Goal: Transaction & Acquisition: Purchase product/service

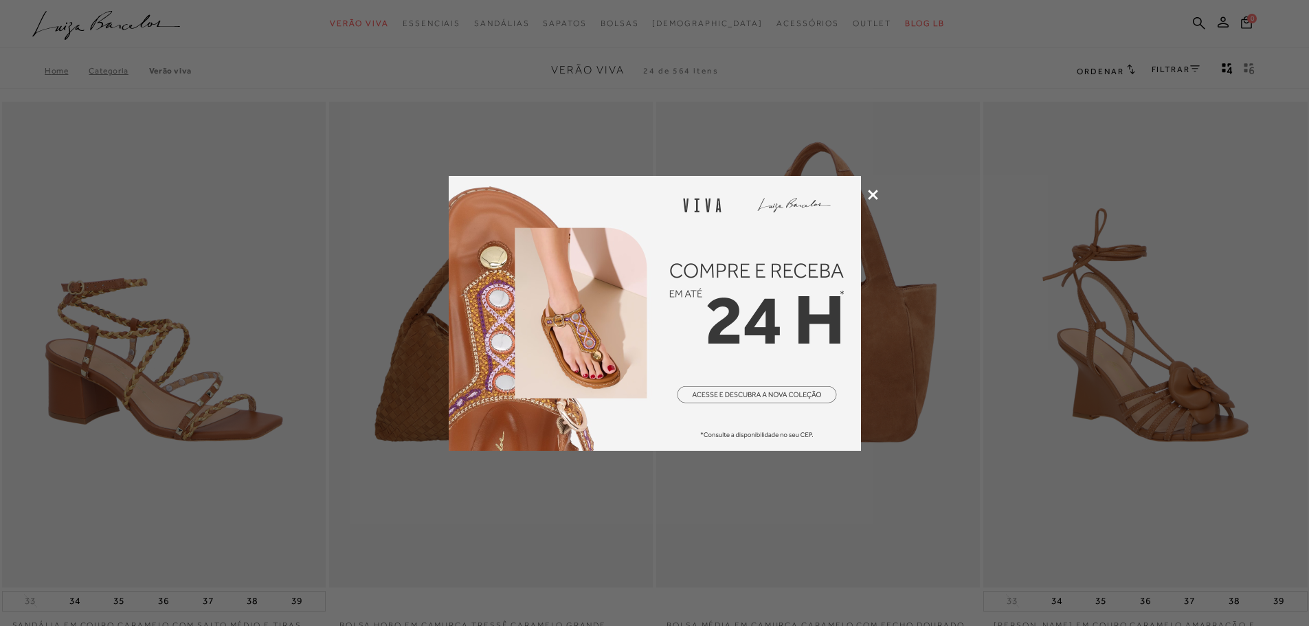
click at [874, 197] on icon at bounding box center [873, 195] width 10 height 10
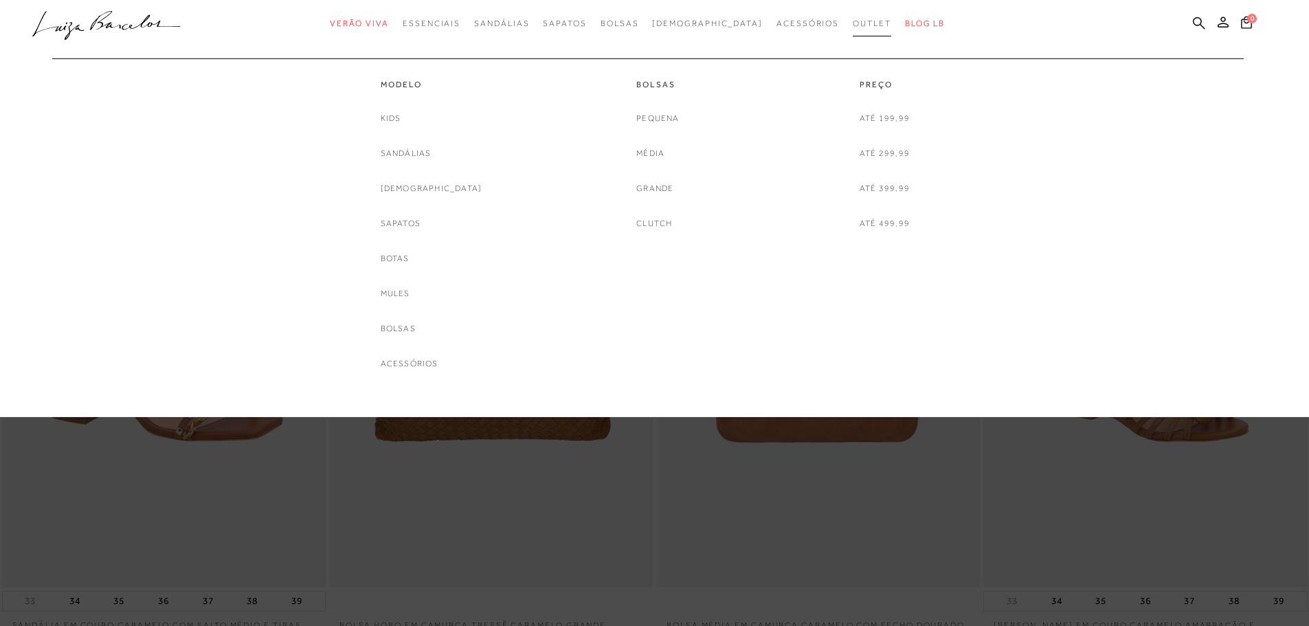
click at [853, 19] on span "Outlet" at bounding box center [872, 24] width 38 height 10
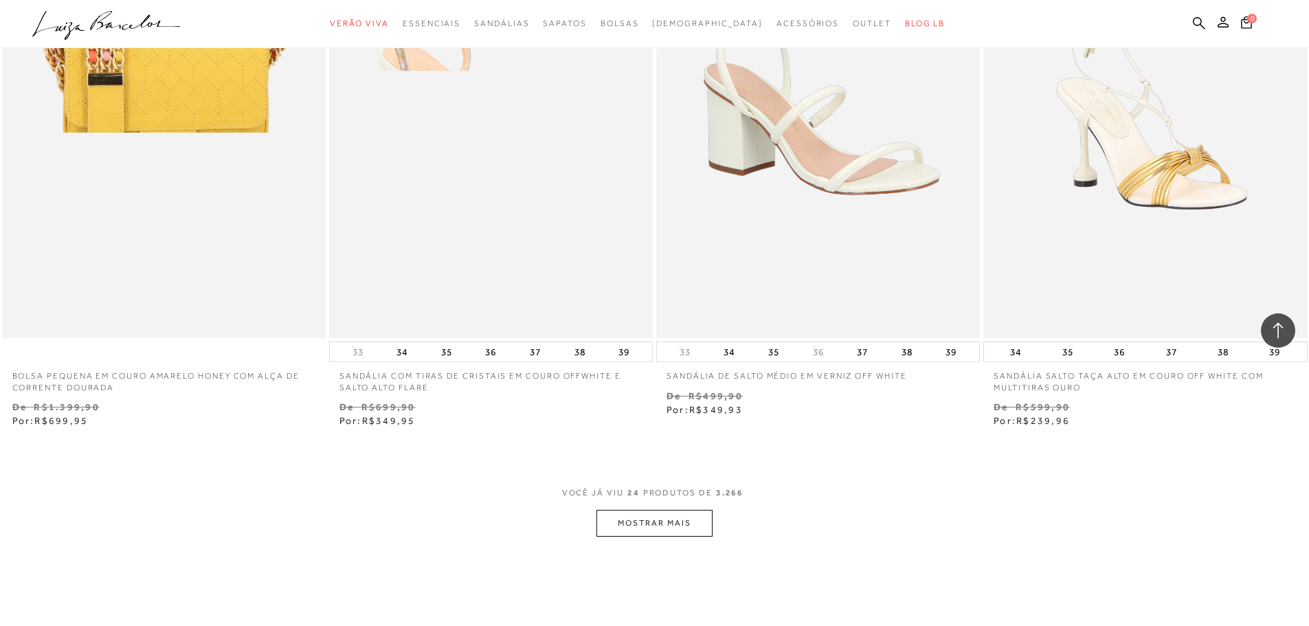
scroll to position [3231, 0]
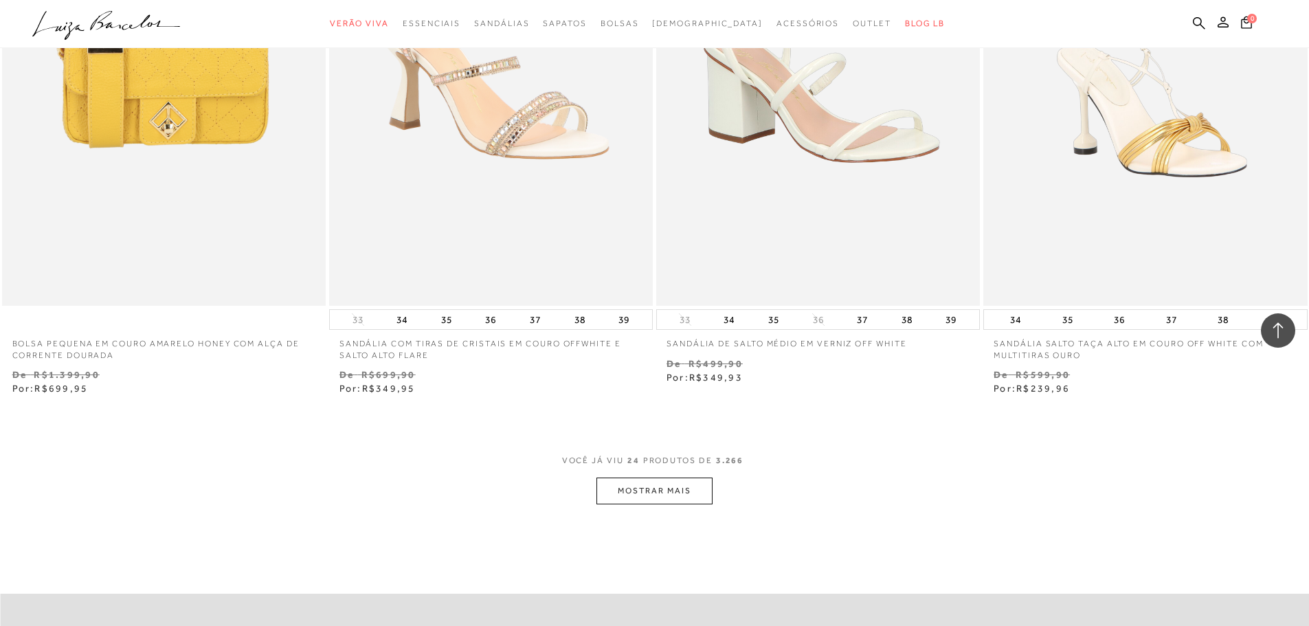
click at [686, 491] on button "MOSTRAR MAIS" at bounding box center [654, 491] width 115 height 27
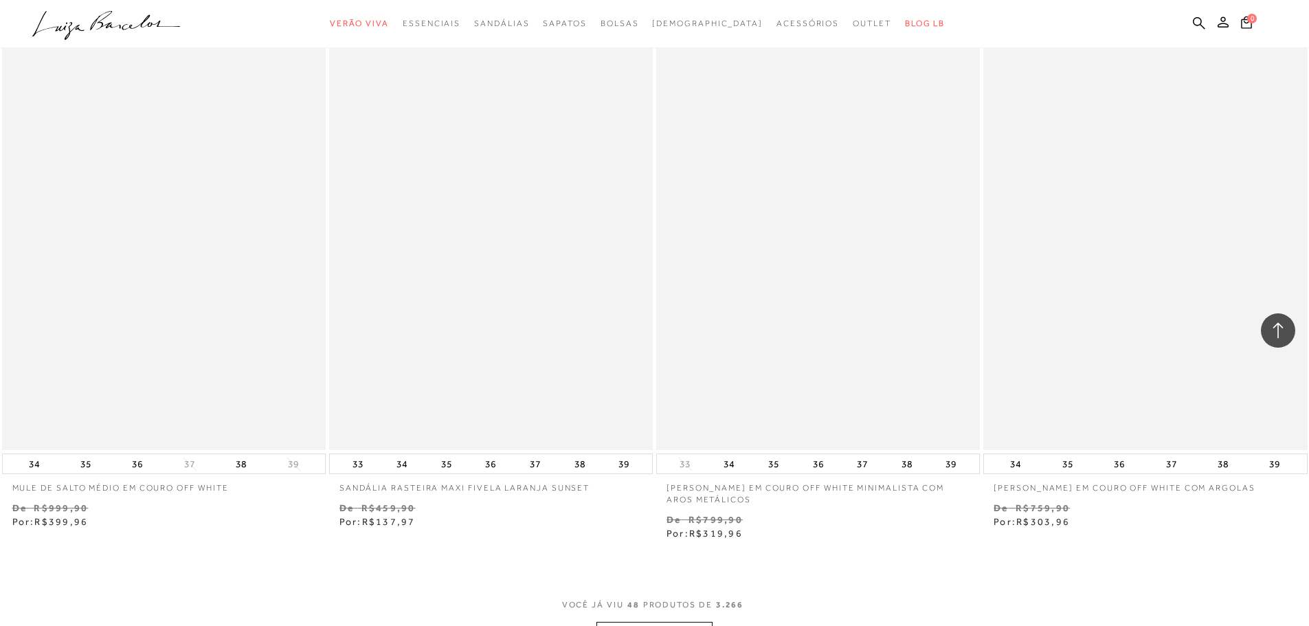
scroll to position [6805, 0]
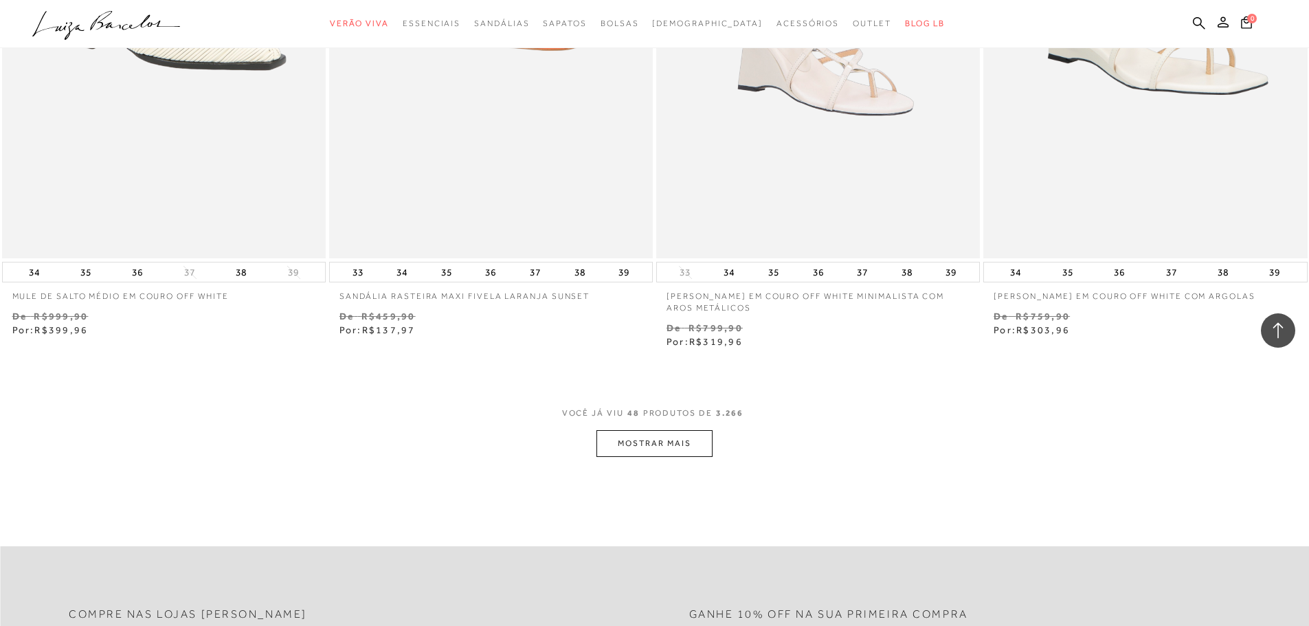
click at [657, 443] on button "MOSTRAR MAIS" at bounding box center [654, 443] width 115 height 27
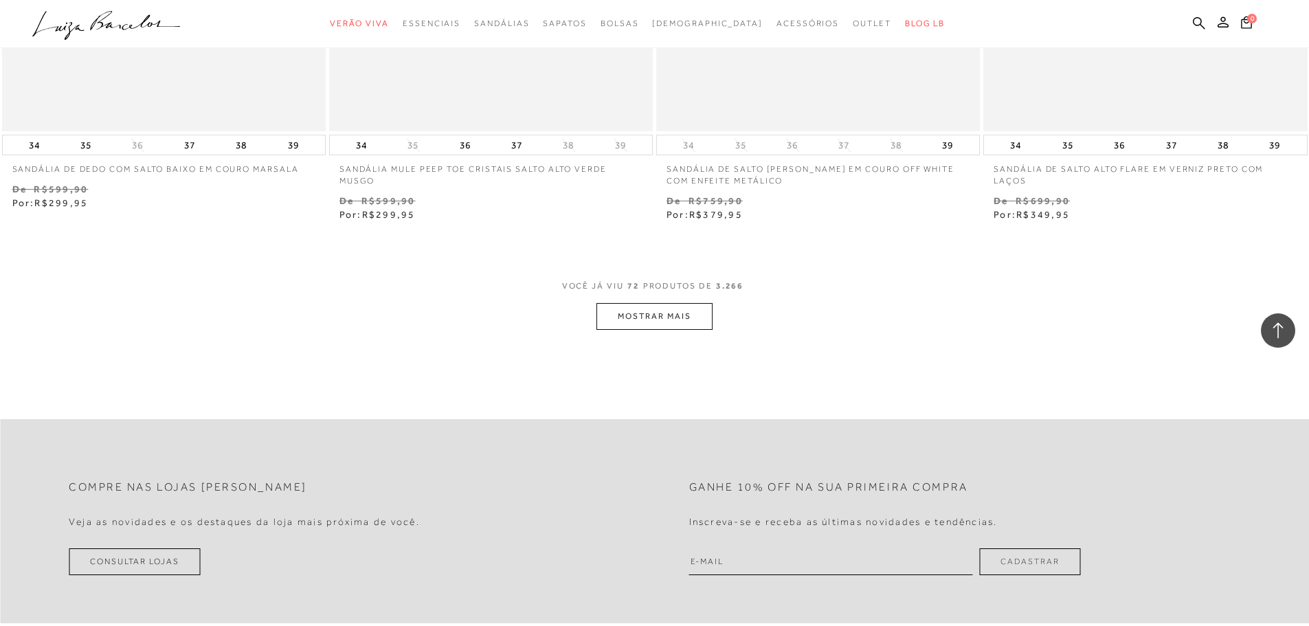
scroll to position [10585, 0]
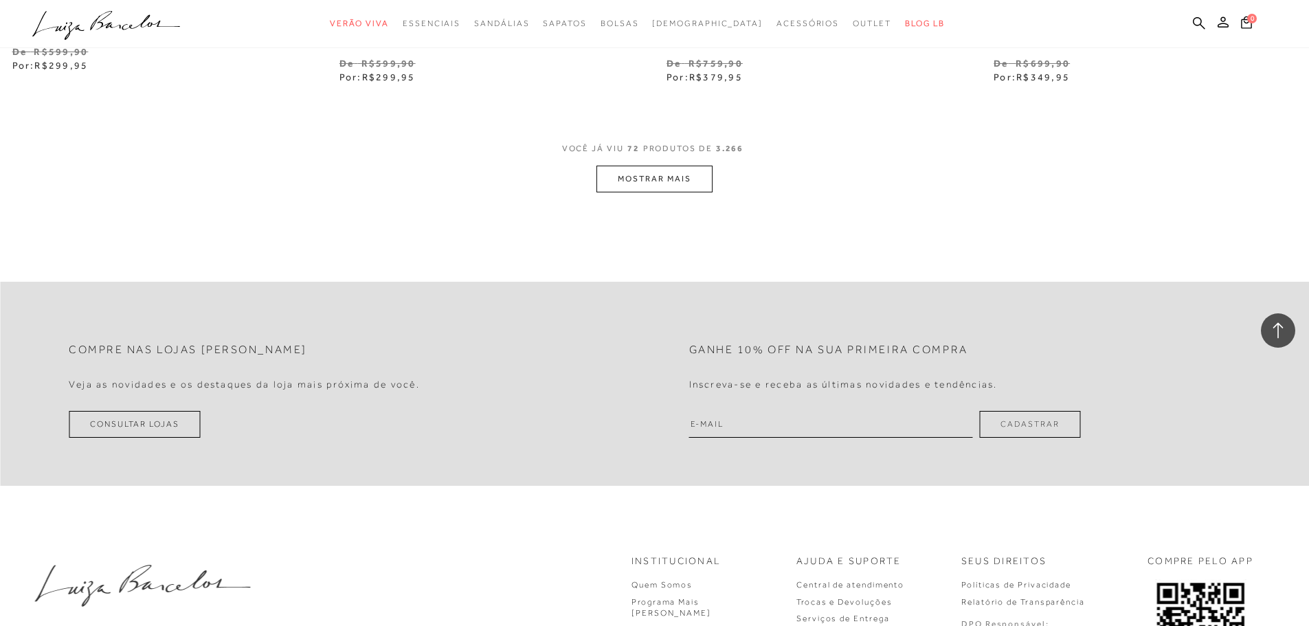
click at [670, 184] on button "MOSTRAR MAIS" at bounding box center [654, 179] width 115 height 27
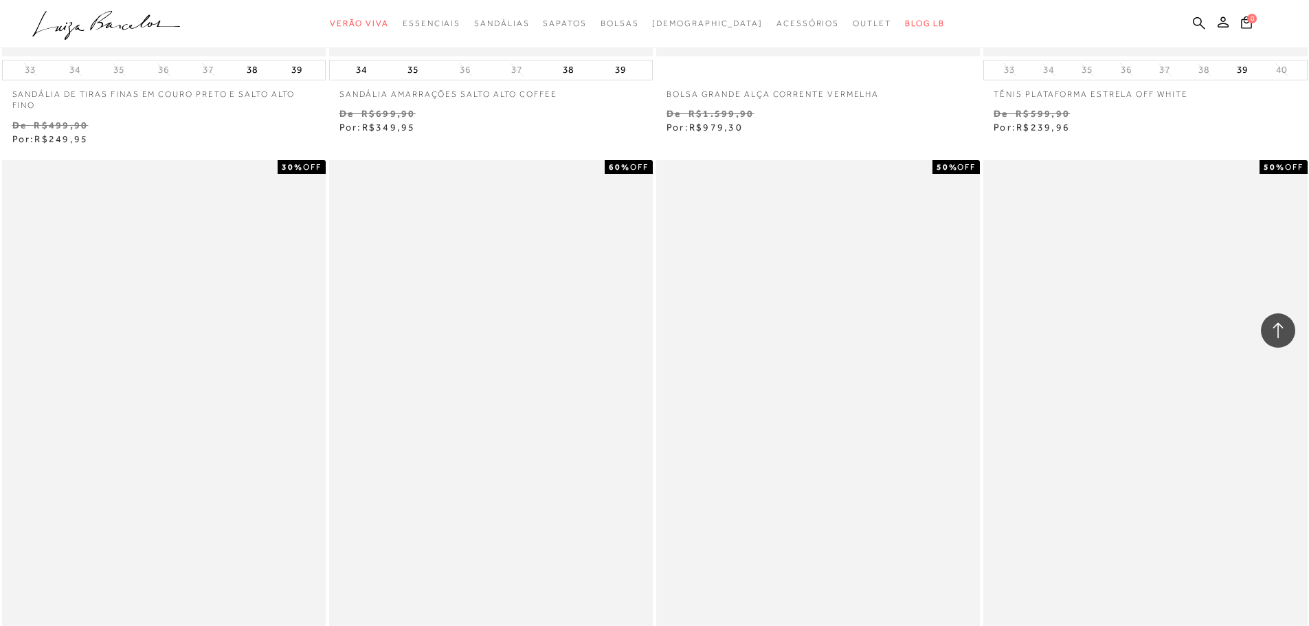
scroll to position [13816, 0]
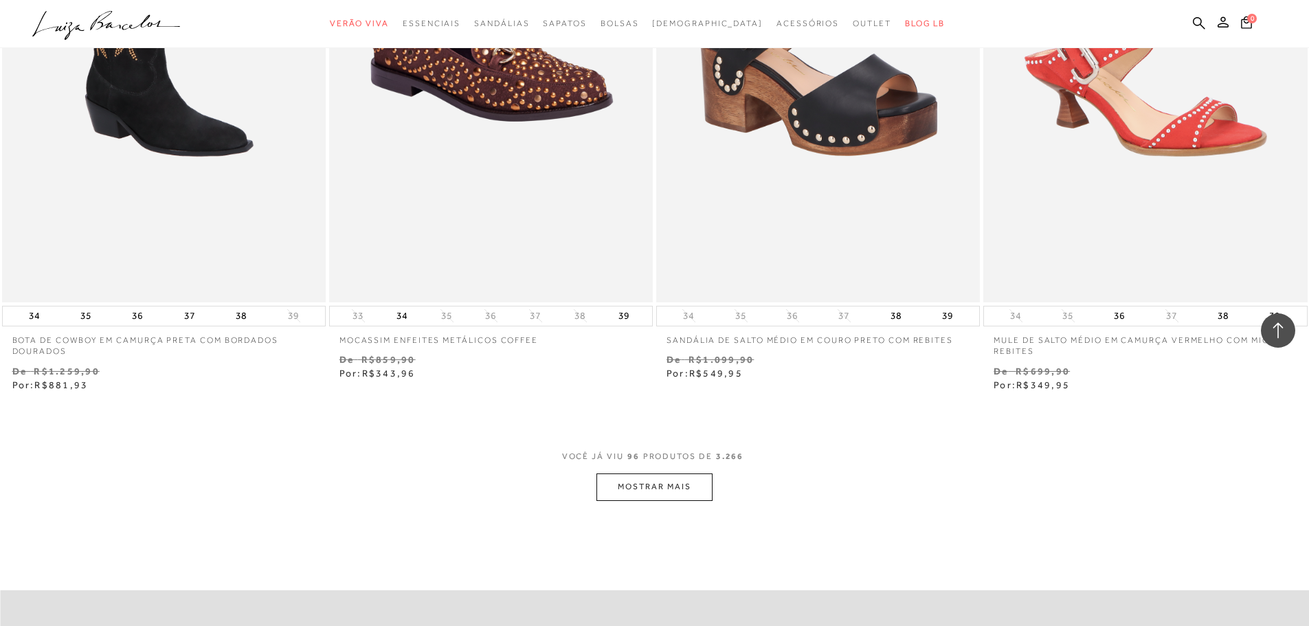
click at [655, 486] on button "MOSTRAR MAIS" at bounding box center [654, 487] width 115 height 27
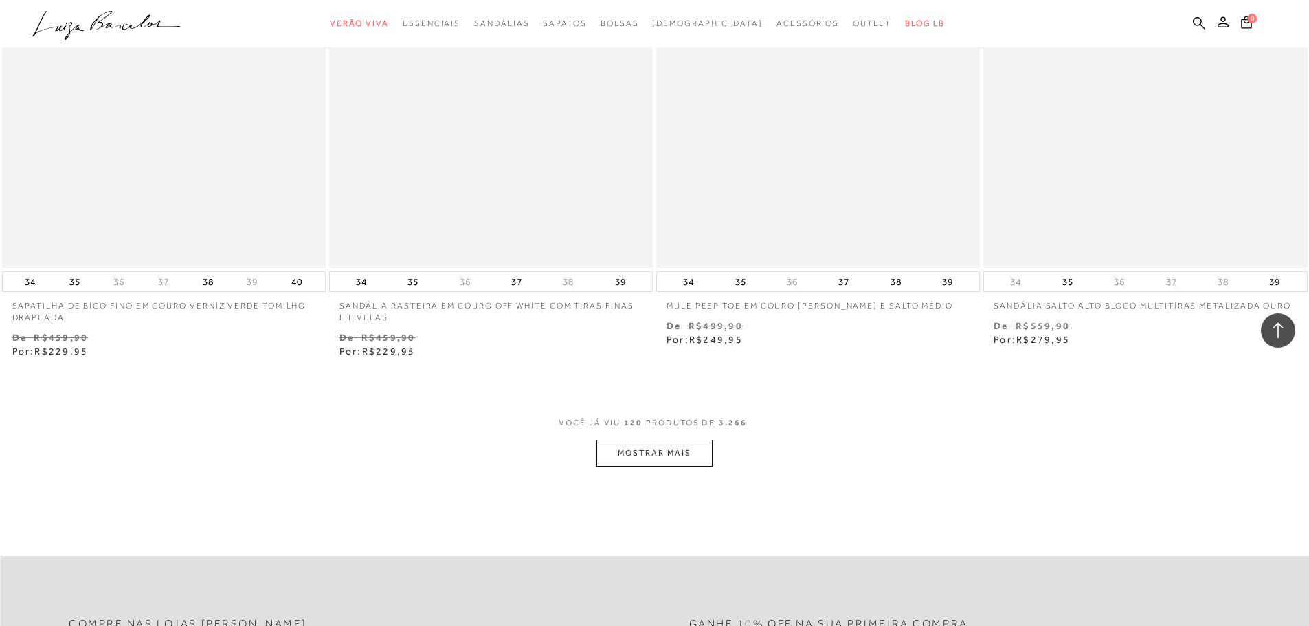
scroll to position [17390, 0]
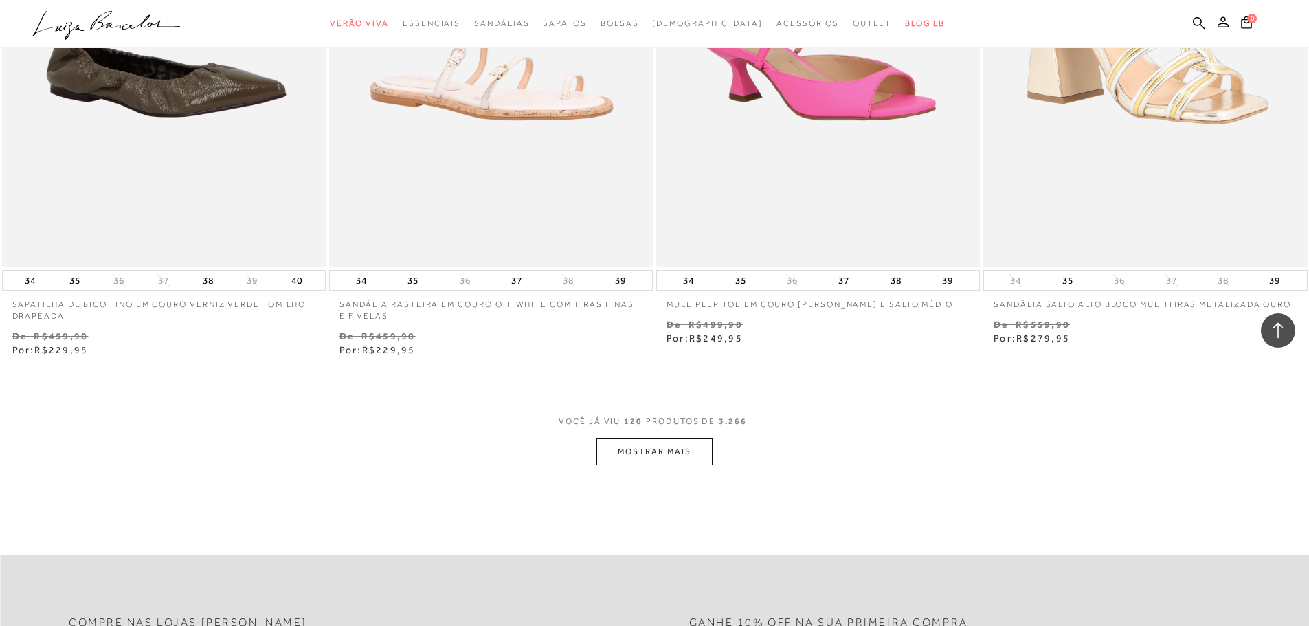
click at [617, 447] on button "MOSTRAR MAIS" at bounding box center [654, 452] width 115 height 27
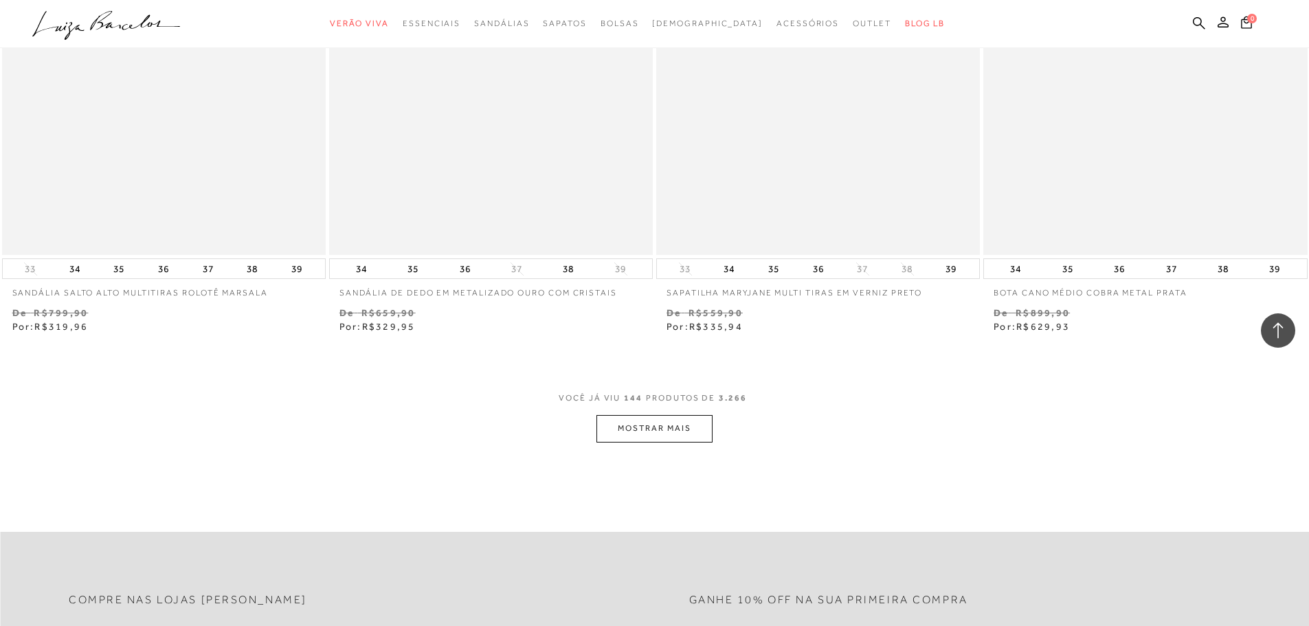
scroll to position [20965, 0]
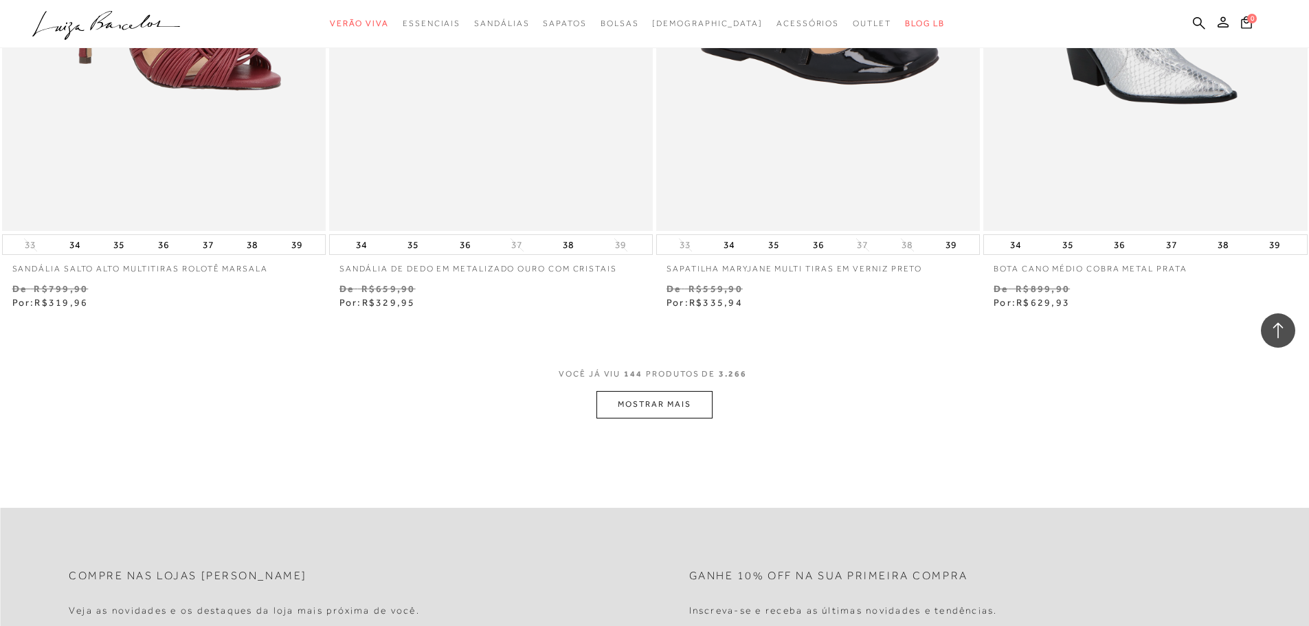
click at [657, 407] on button "MOSTRAR MAIS" at bounding box center [654, 404] width 115 height 27
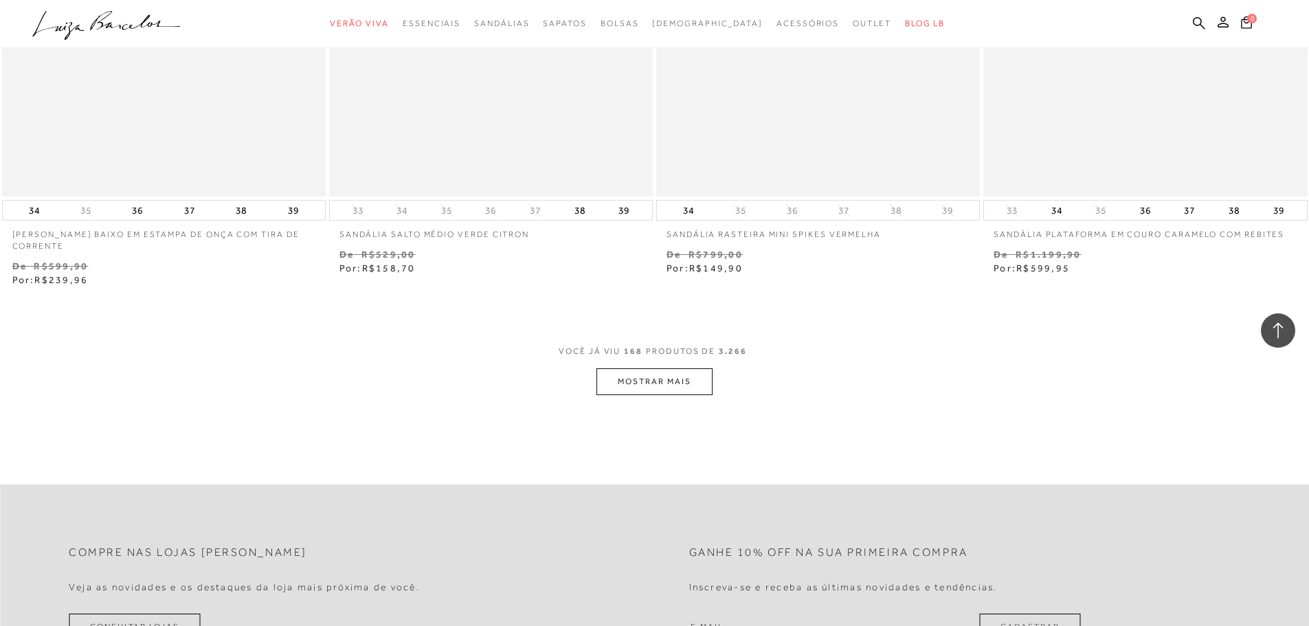
scroll to position [24676, 0]
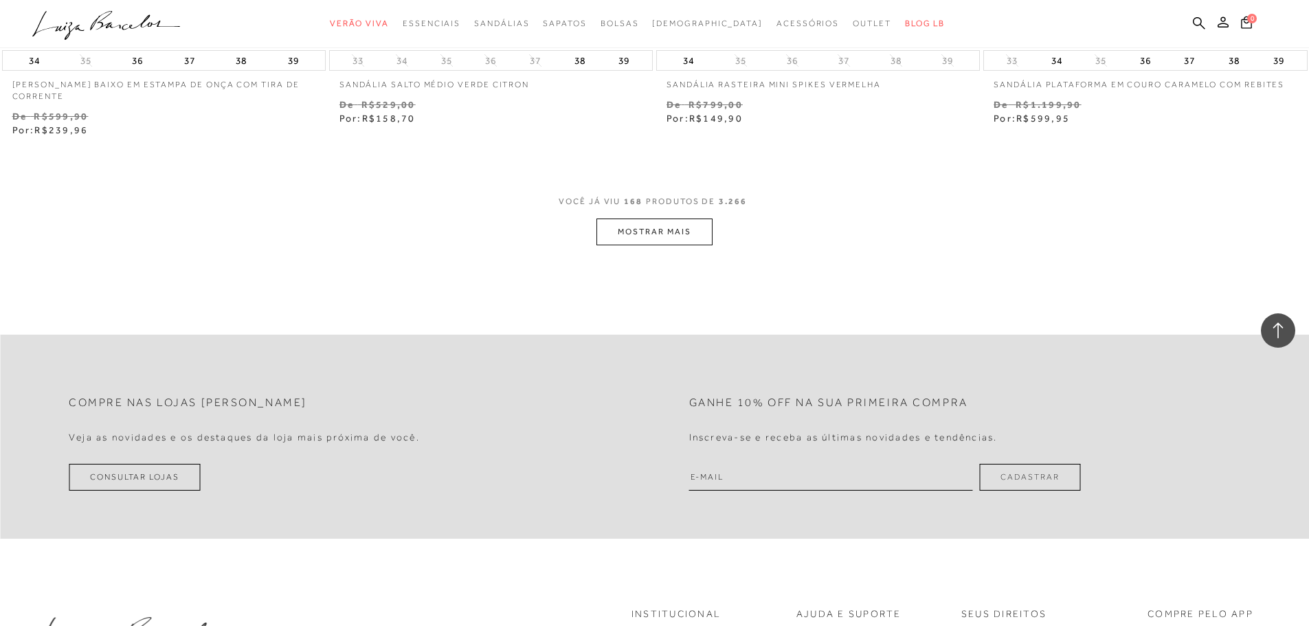
click at [674, 230] on button "MOSTRAR MAIS" at bounding box center [654, 232] width 115 height 27
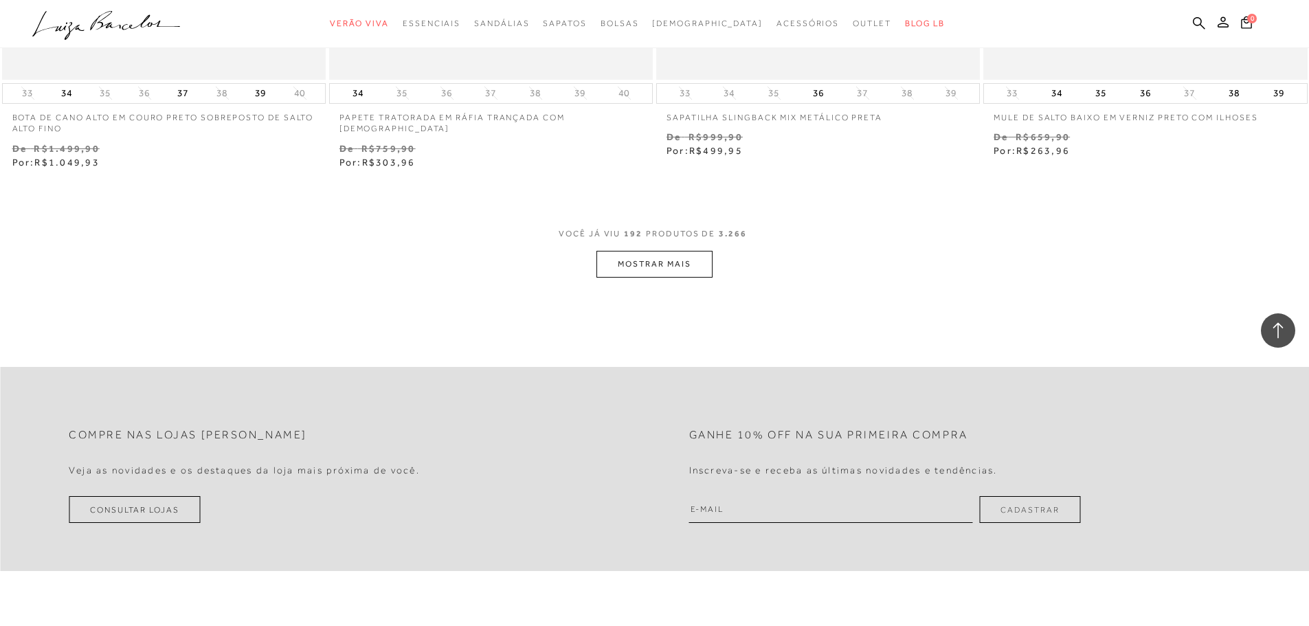
scroll to position [28182, 0]
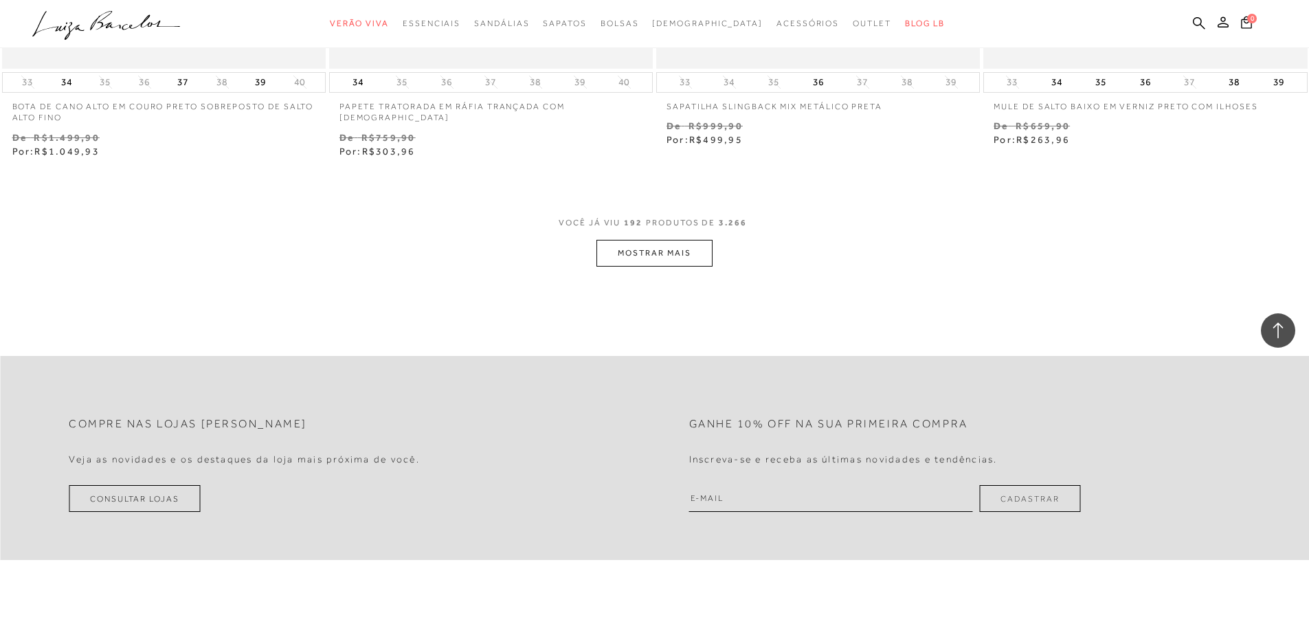
click at [643, 262] on button "MOSTRAR MAIS" at bounding box center [654, 253] width 115 height 27
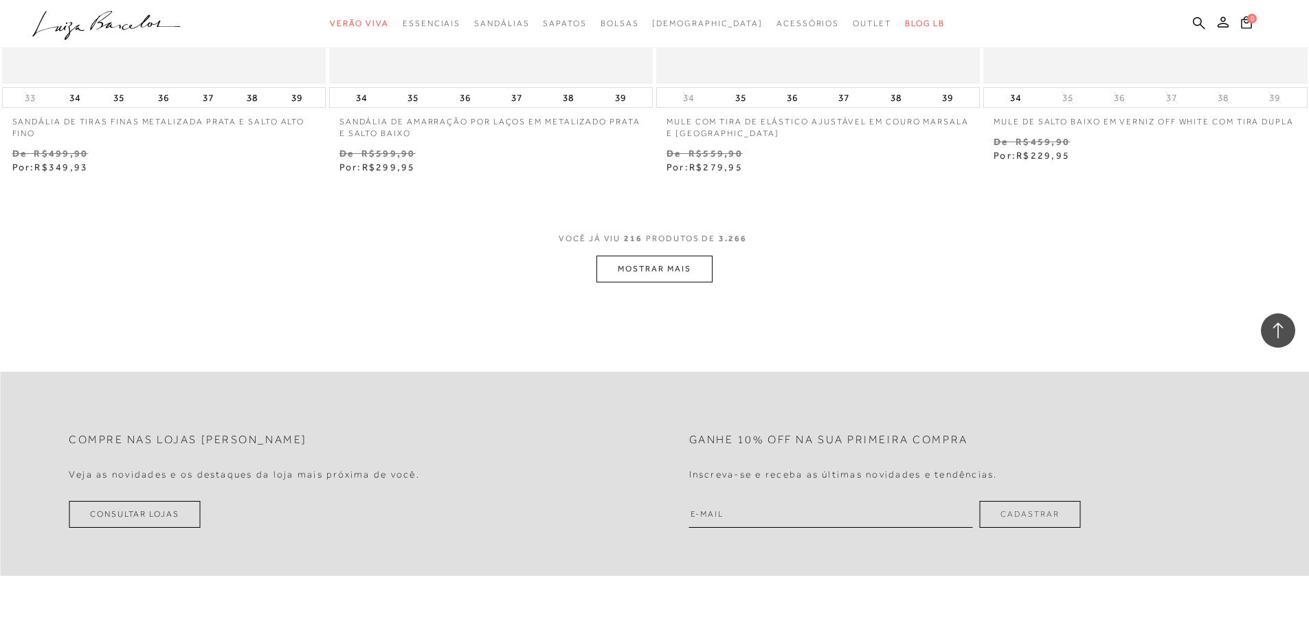
scroll to position [31756, 0]
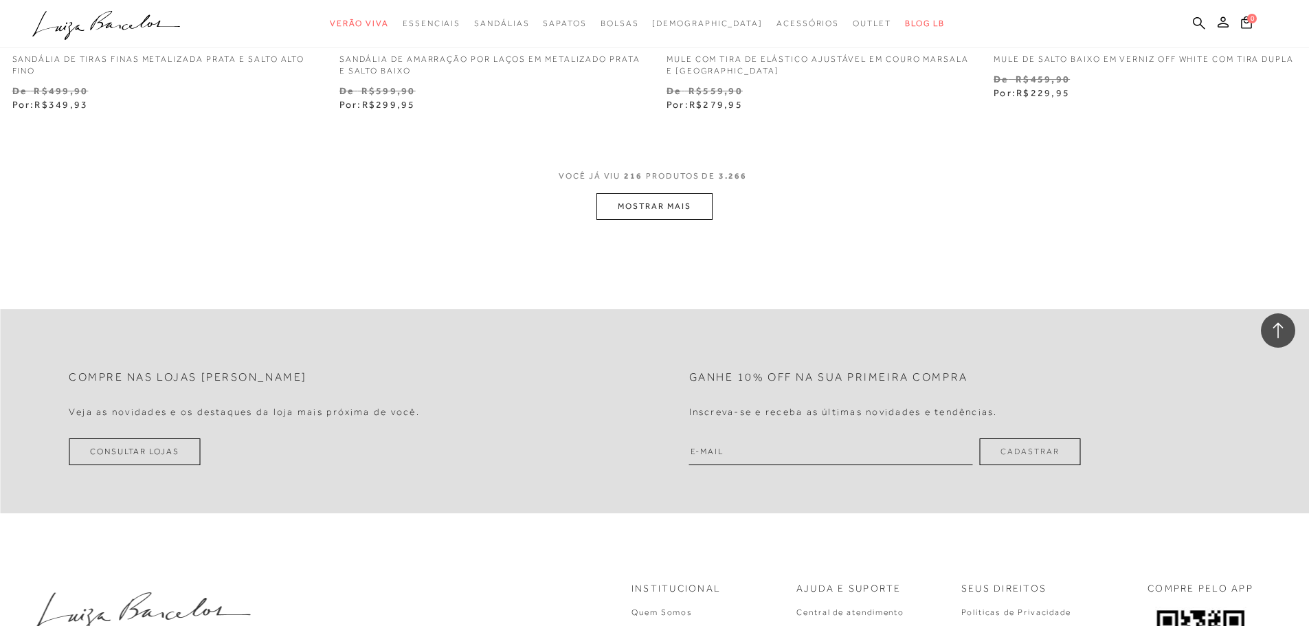
click at [665, 217] on button "MOSTRAR MAIS" at bounding box center [654, 206] width 115 height 27
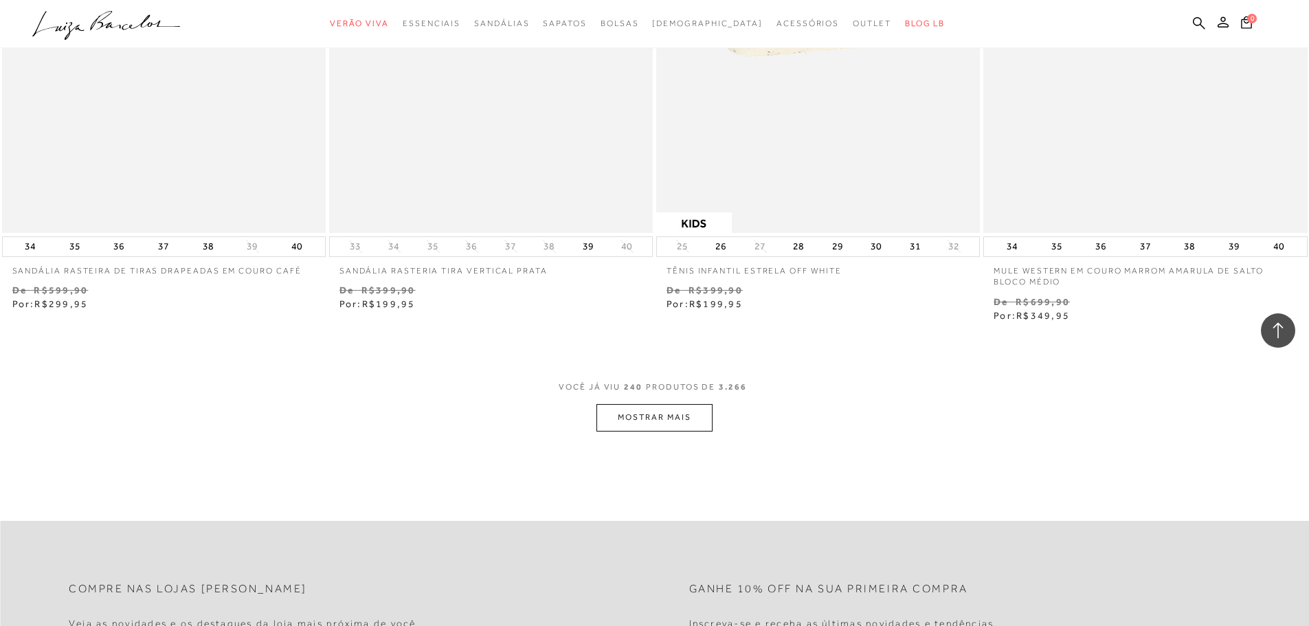
scroll to position [35193, 0]
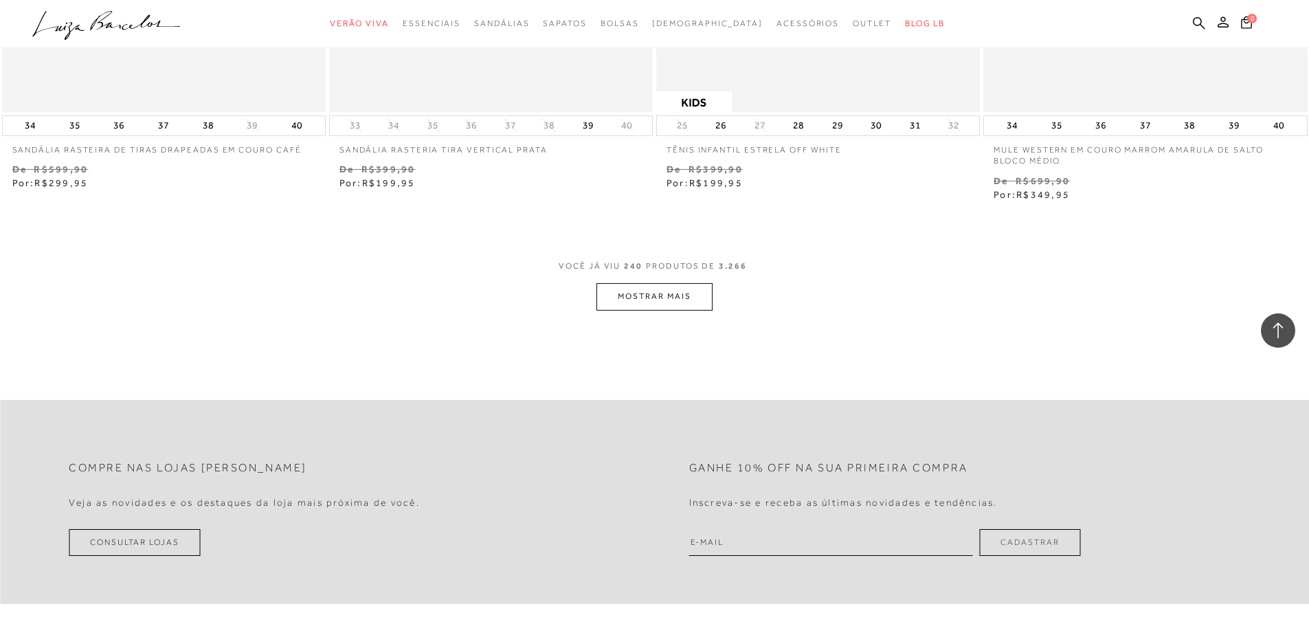
click at [656, 298] on button "MOSTRAR MAIS" at bounding box center [654, 296] width 115 height 27
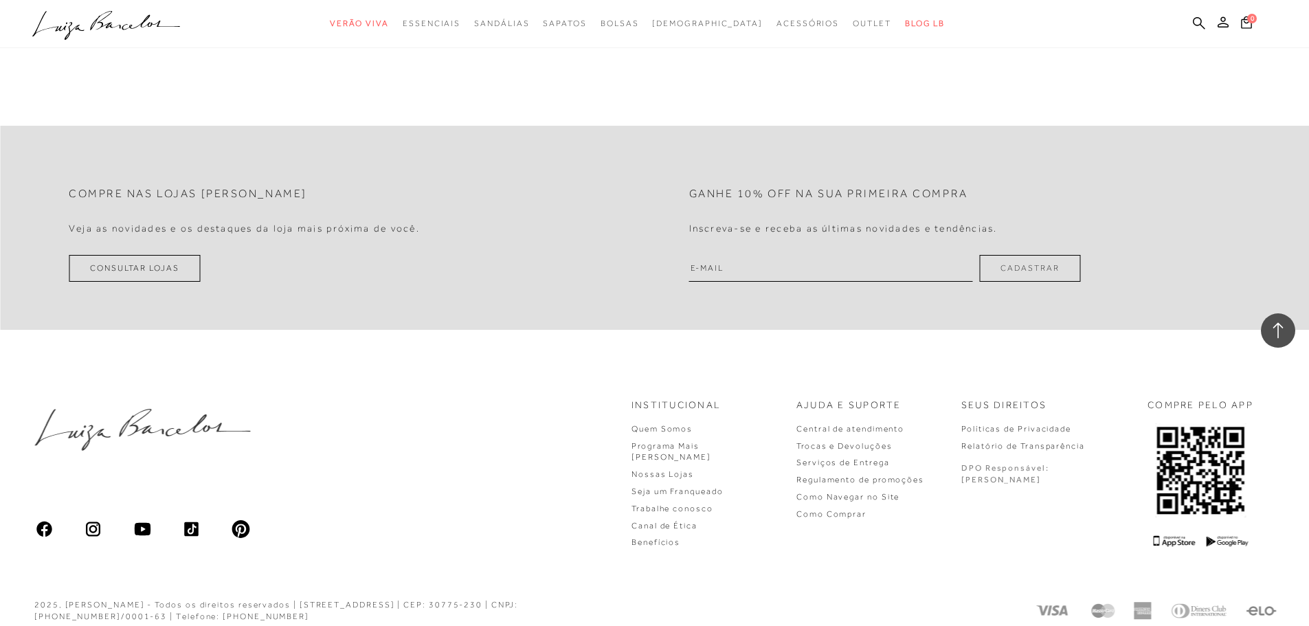
scroll to position [38719, 0]
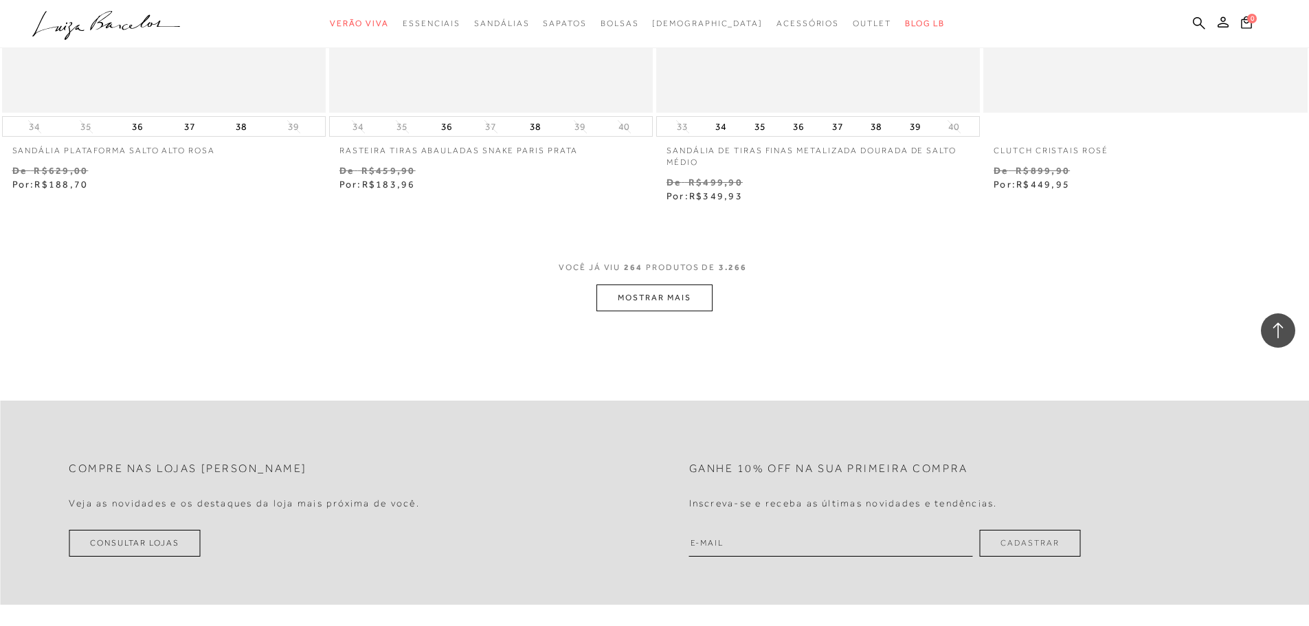
click at [650, 285] on button "MOSTRAR MAIS" at bounding box center [654, 298] width 115 height 27
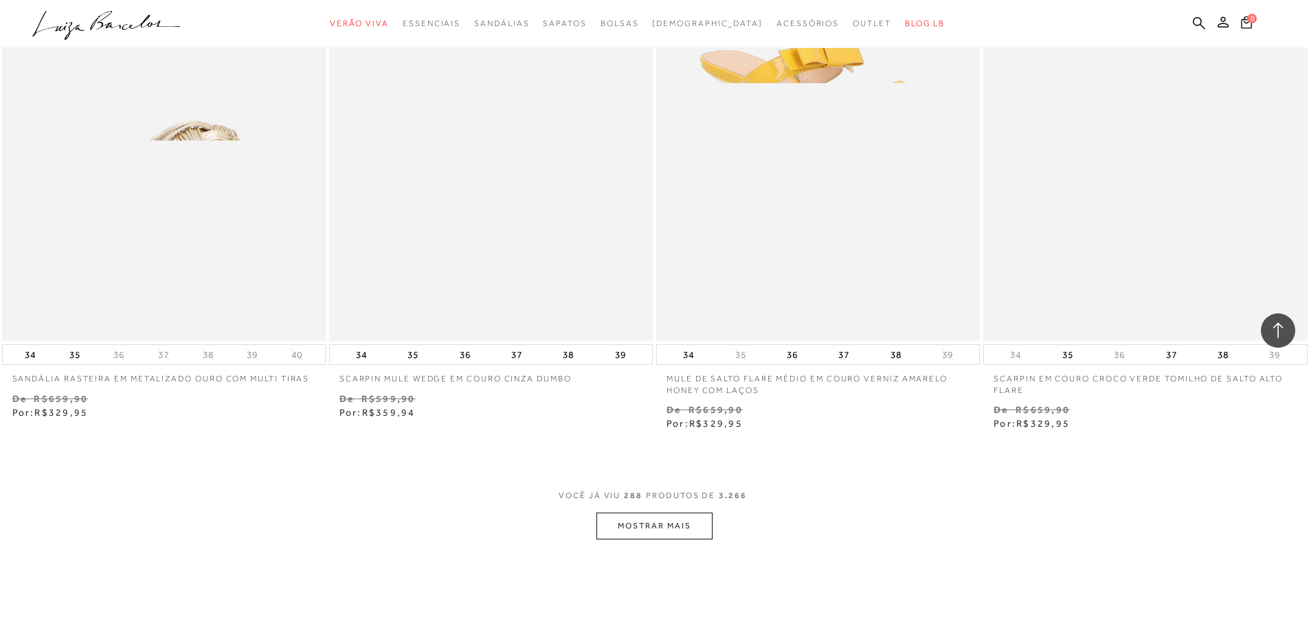
scroll to position [42362, 0]
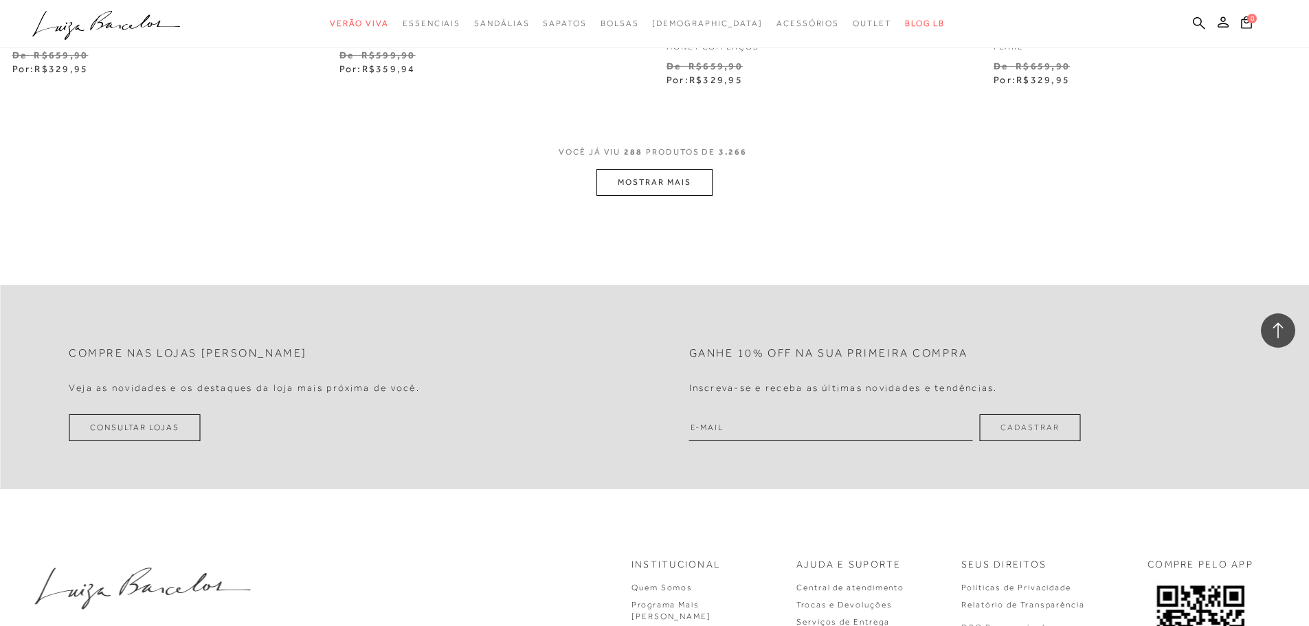
click at [643, 171] on button "MOSTRAR MAIS" at bounding box center [654, 182] width 115 height 27
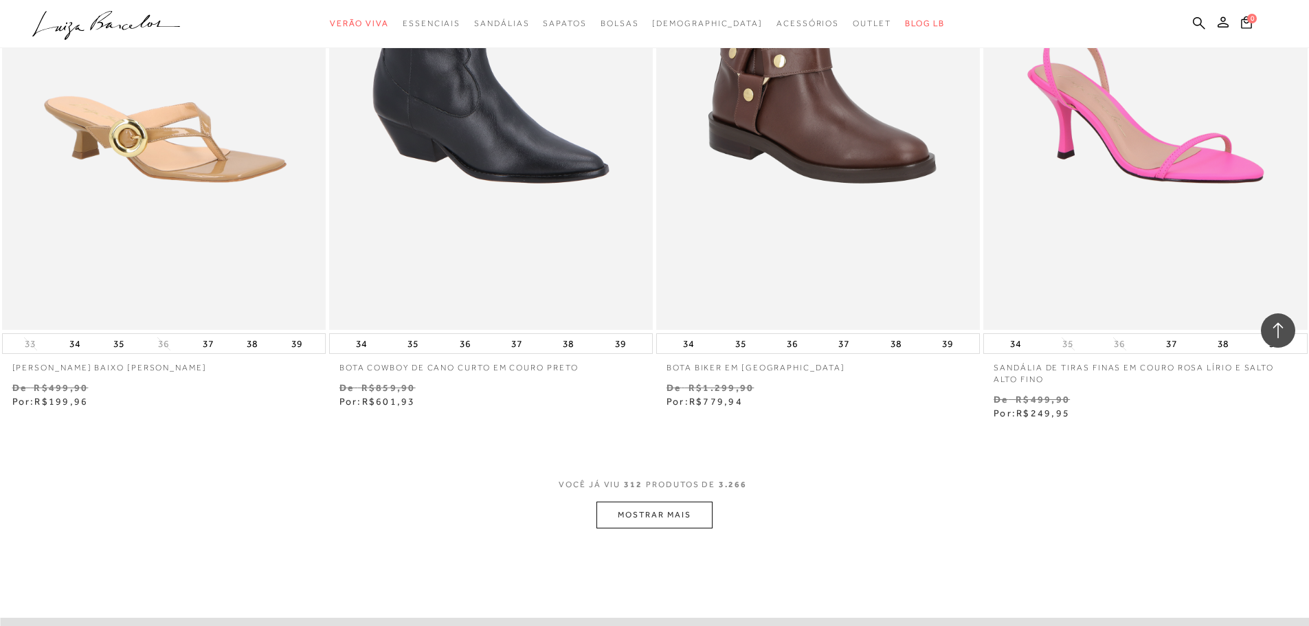
scroll to position [45593, 0]
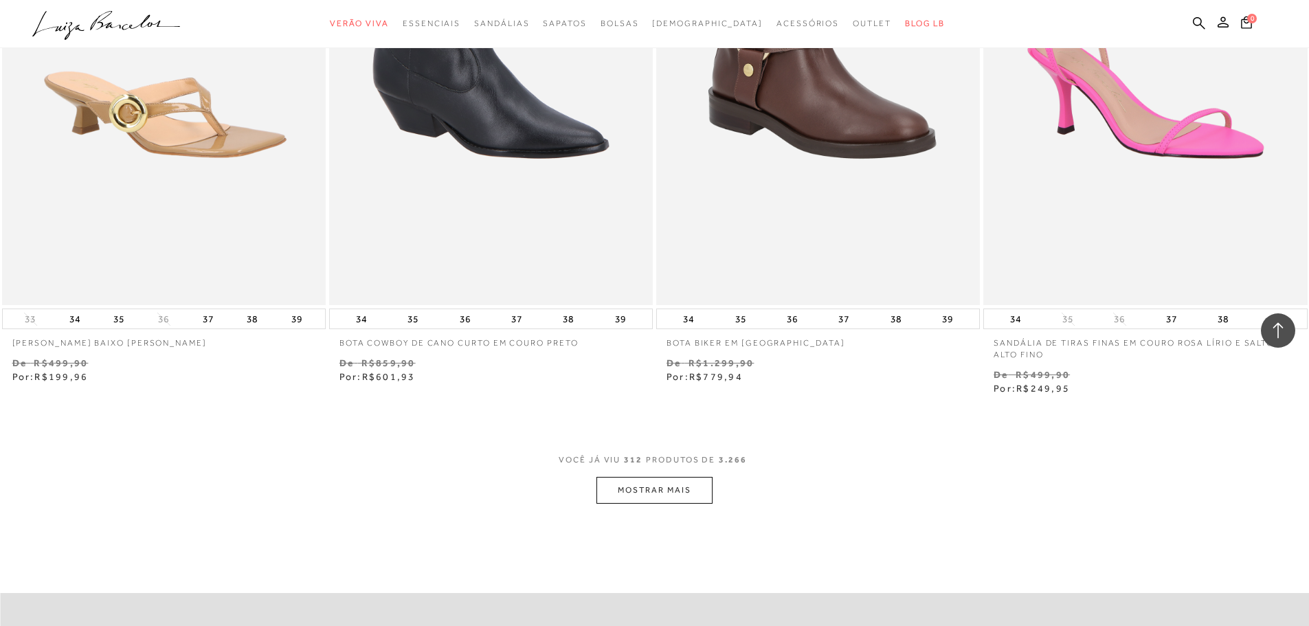
click at [676, 477] on button "MOSTRAR MAIS" at bounding box center [654, 490] width 115 height 27
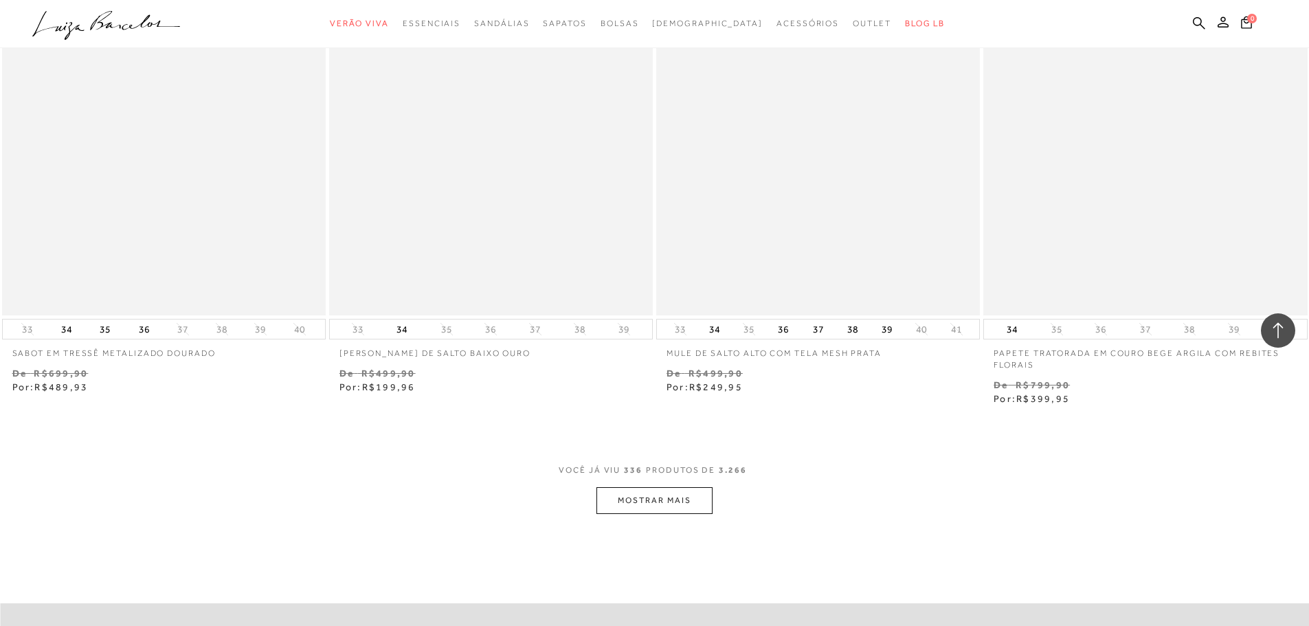
scroll to position [49167, 0]
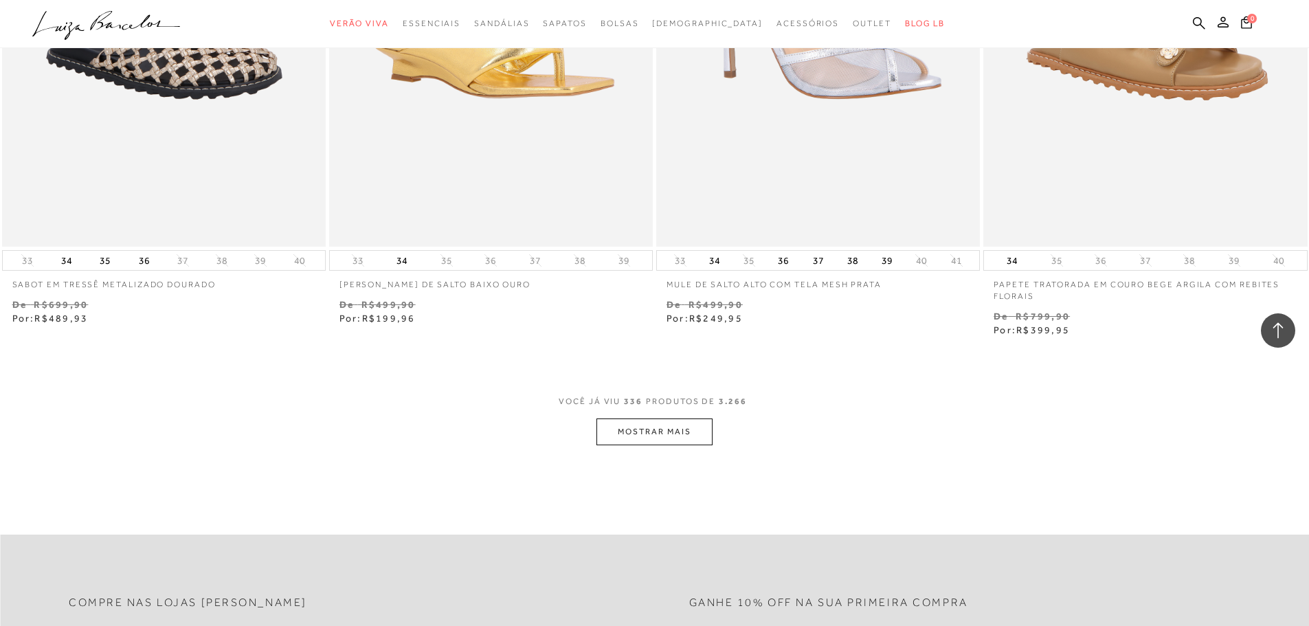
click at [655, 419] on button "MOSTRAR MAIS" at bounding box center [654, 432] width 115 height 27
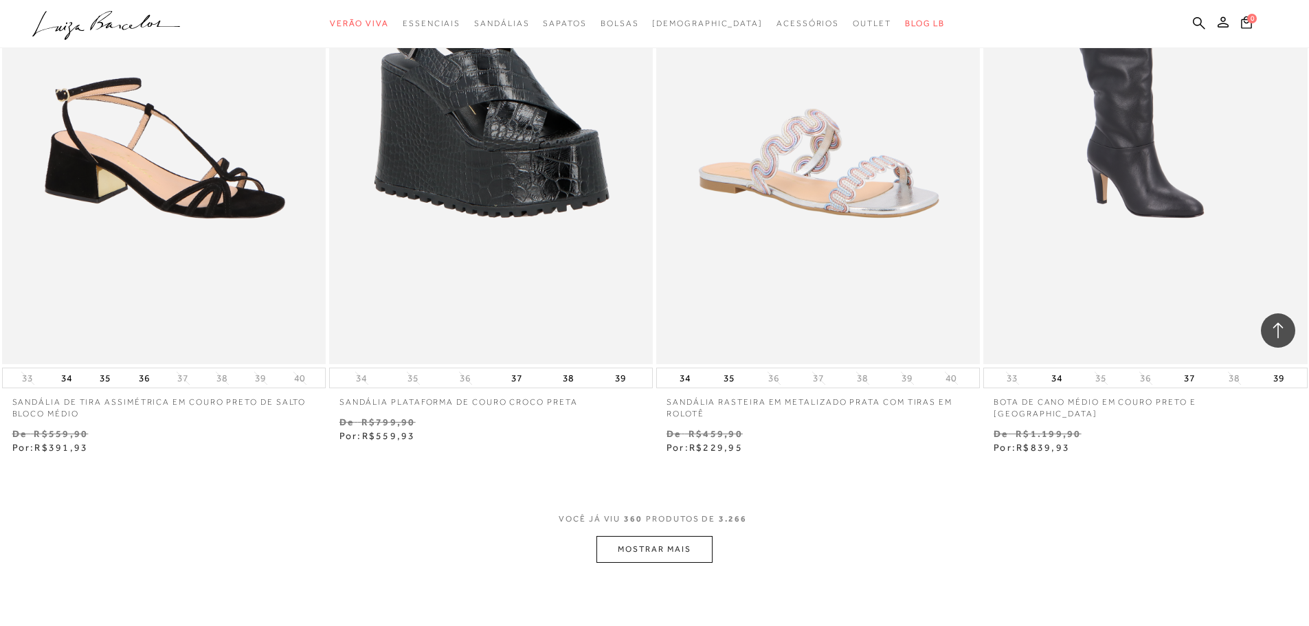
scroll to position [52706, 0]
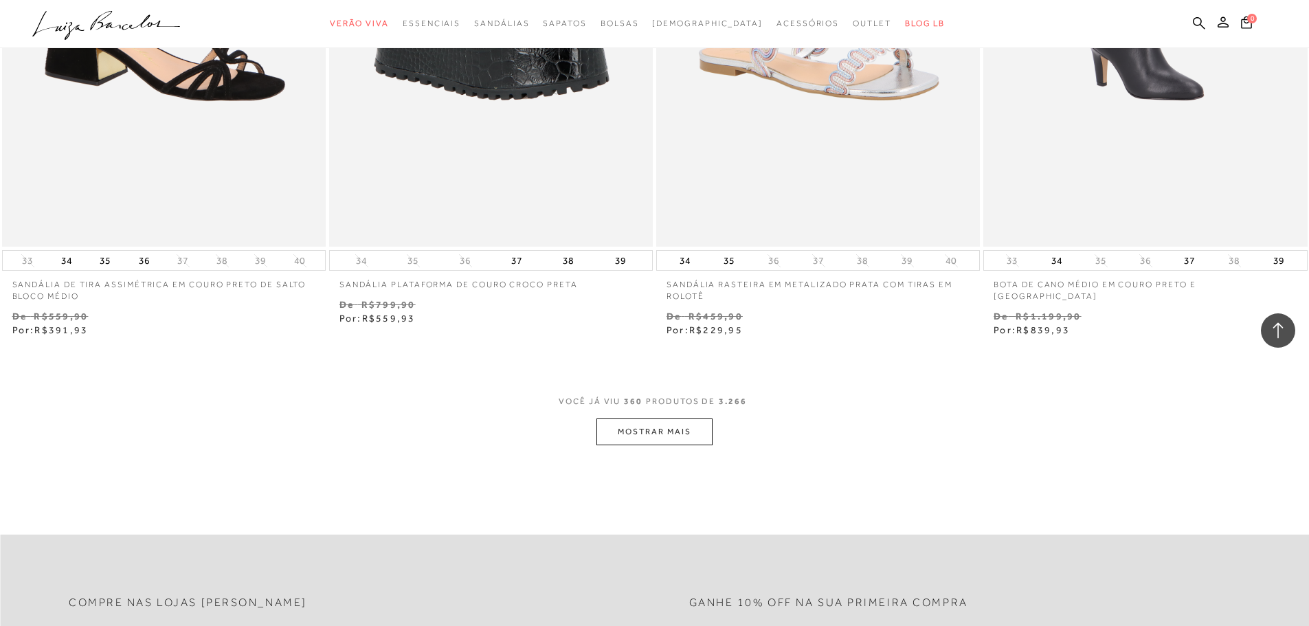
click at [667, 419] on button "MOSTRAR MAIS" at bounding box center [654, 432] width 115 height 27
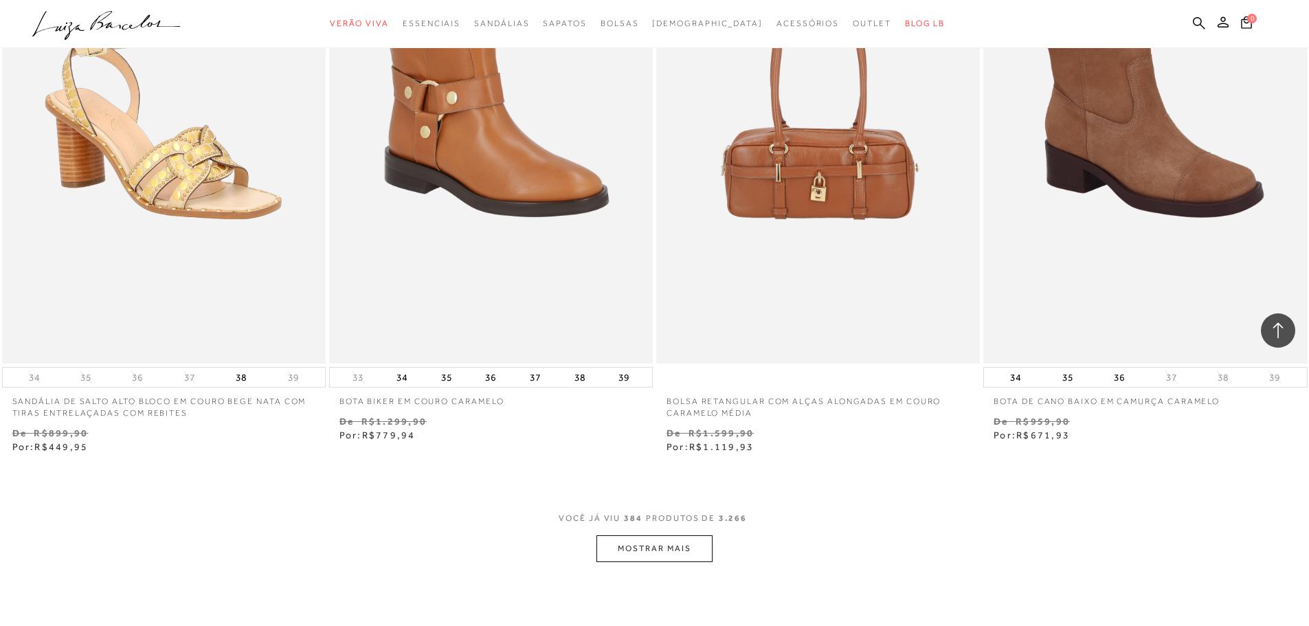
scroll to position [56264, 0]
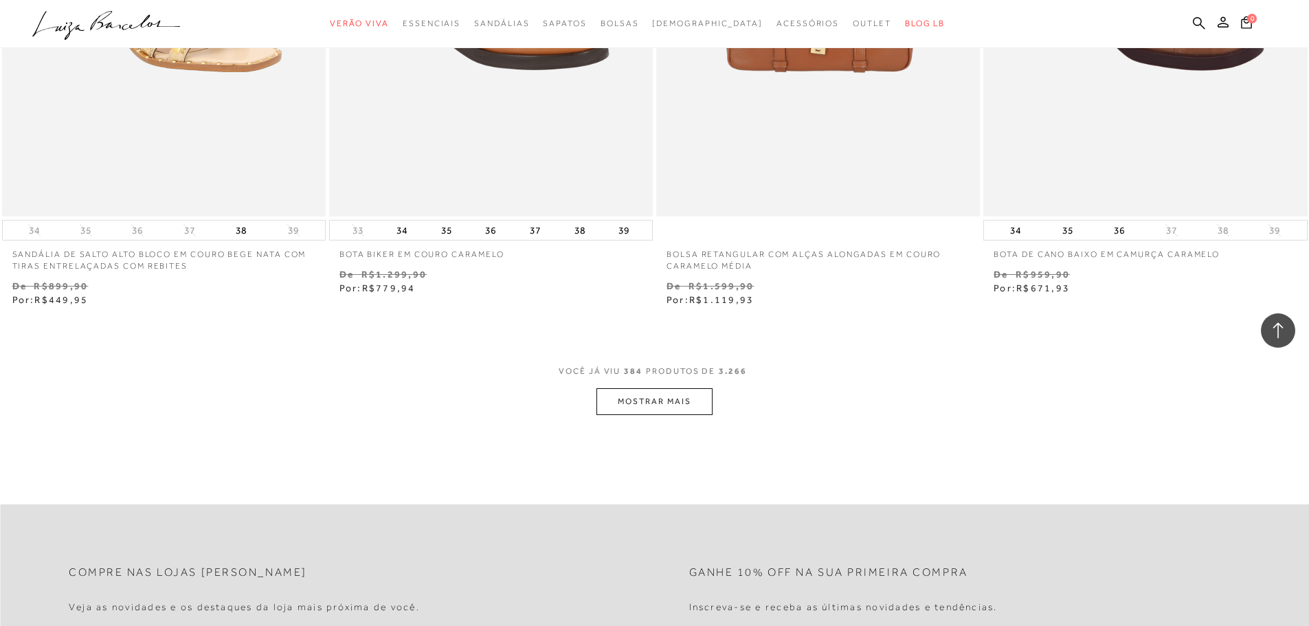
click at [700, 388] on button "MOSTRAR MAIS" at bounding box center [654, 401] width 115 height 27
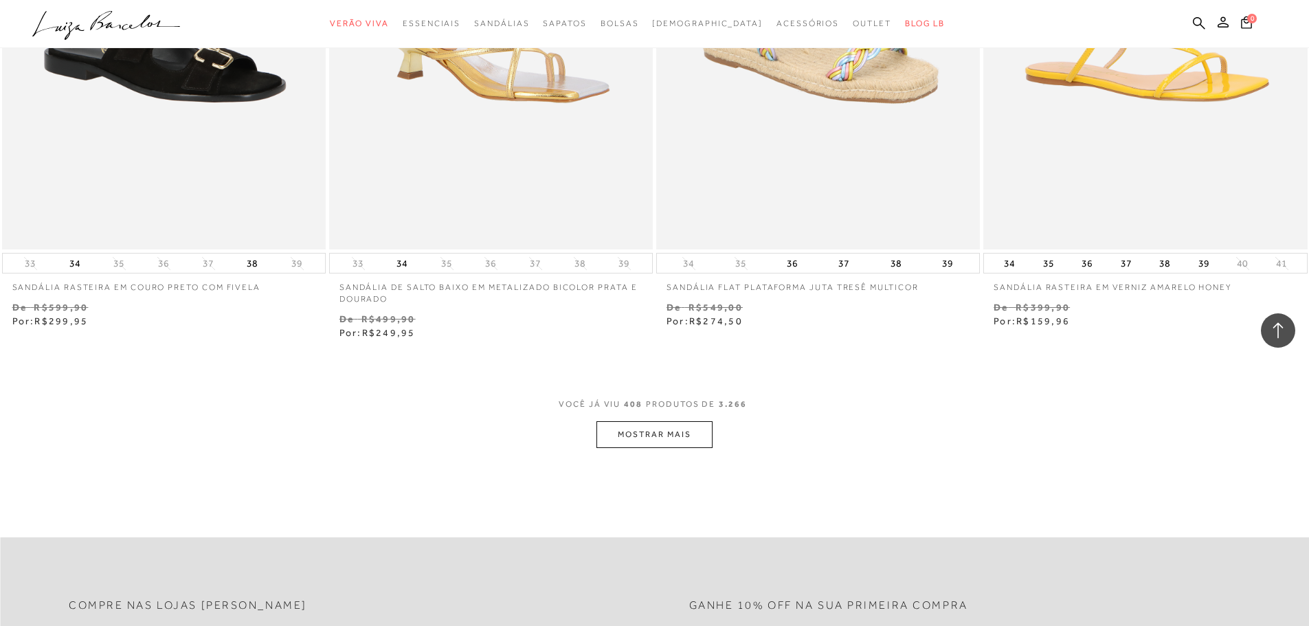
scroll to position [59907, 0]
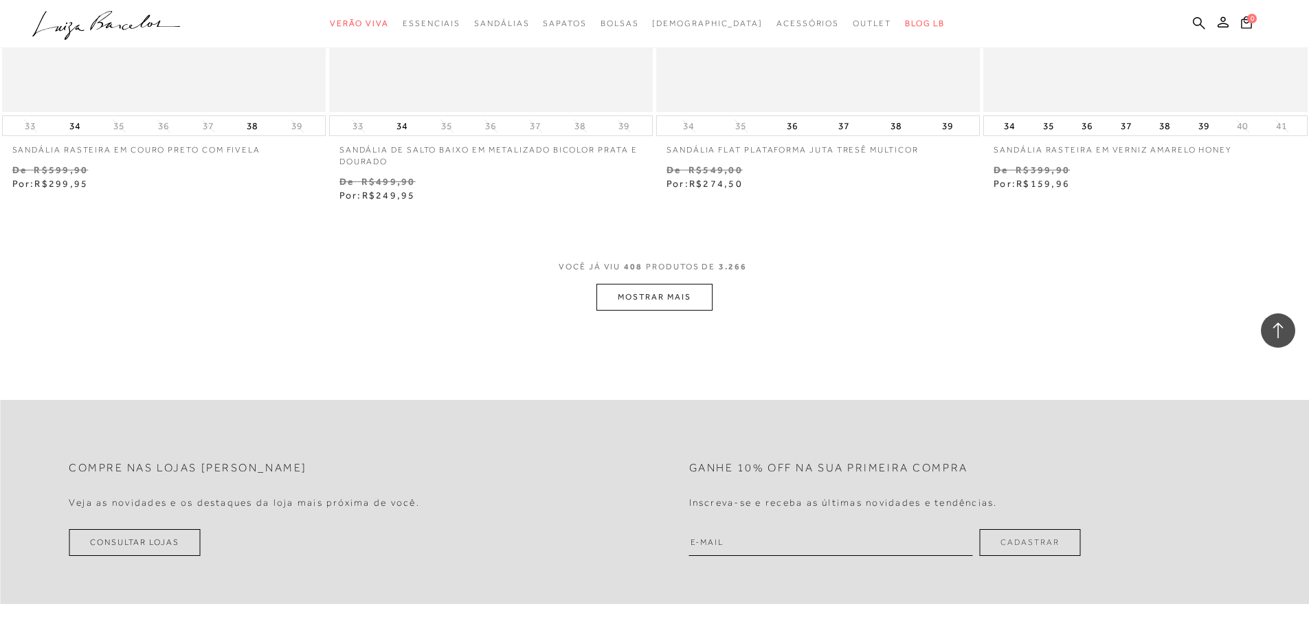
click at [648, 284] on button "MOSTRAR MAIS" at bounding box center [654, 297] width 115 height 27
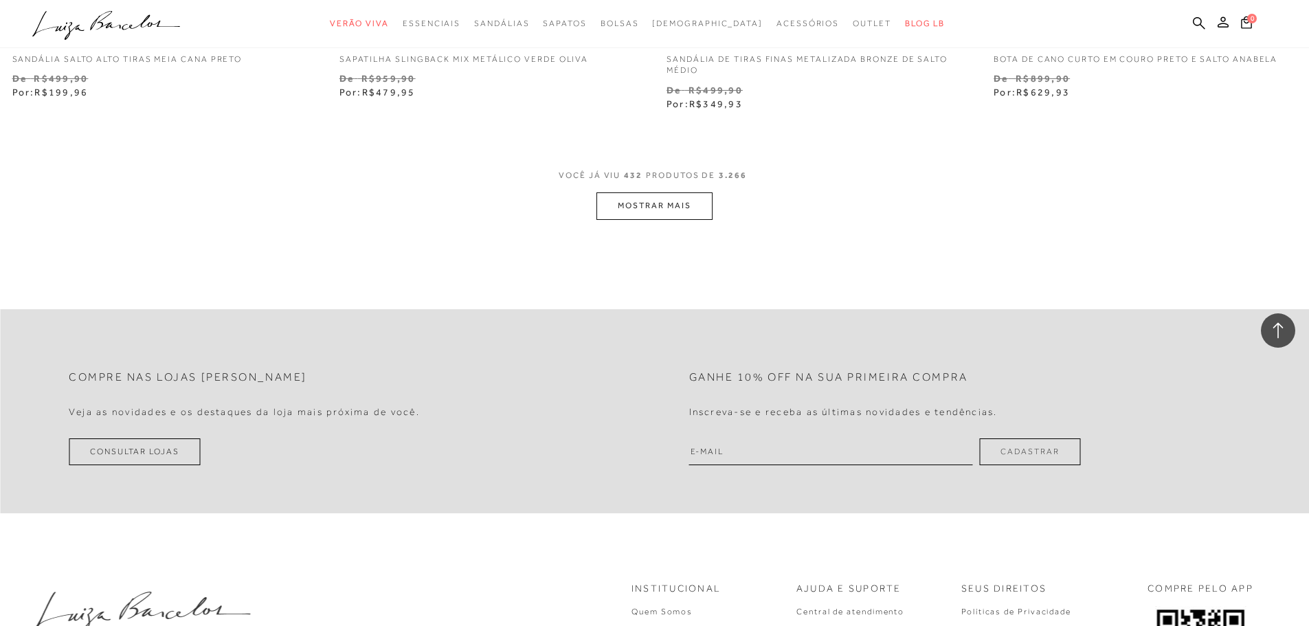
scroll to position [63550, 0]
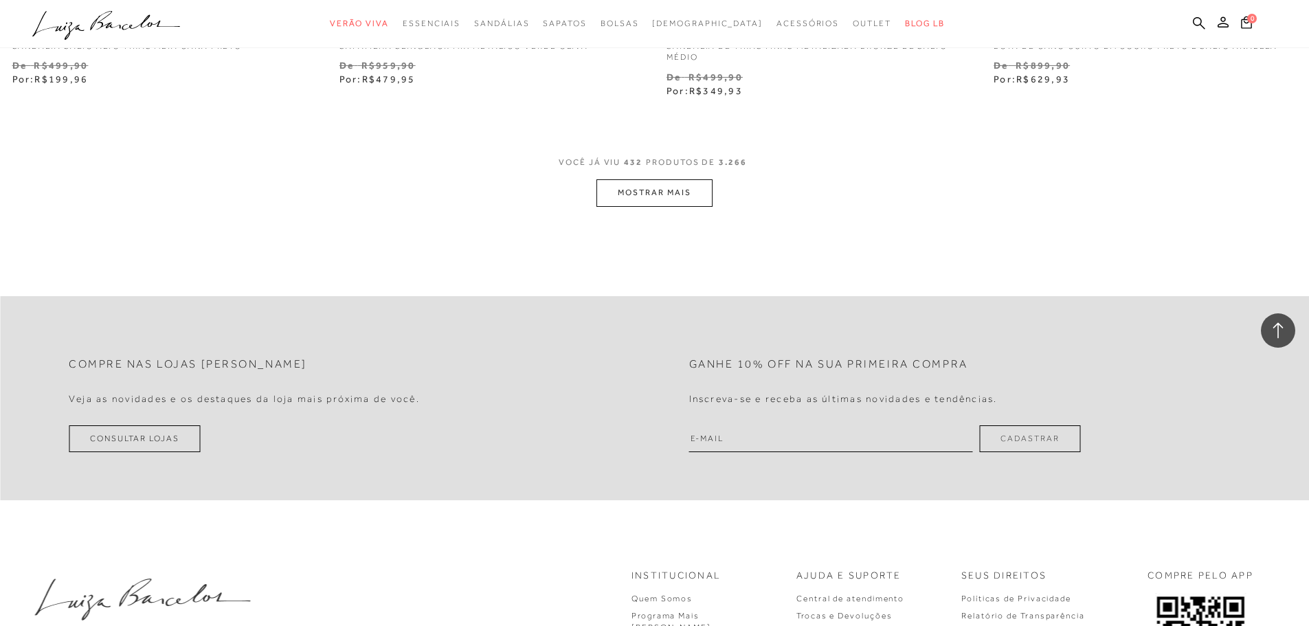
click at [667, 179] on button "MOSTRAR MAIS" at bounding box center [654, 192] width 115 height 27
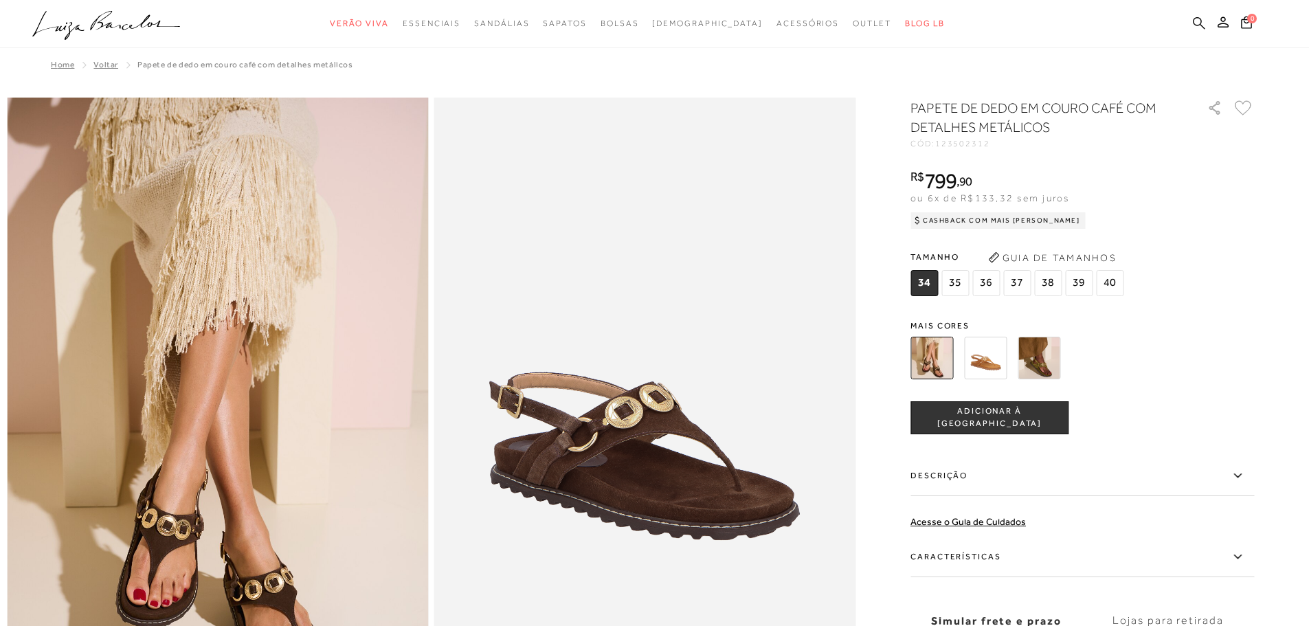
click at [1198, 19] on icon at bounding box center [1199, 22] width 12 height 13
click at [1197, 21] on icon at bounding box center [1199, 22] width 12 height 13
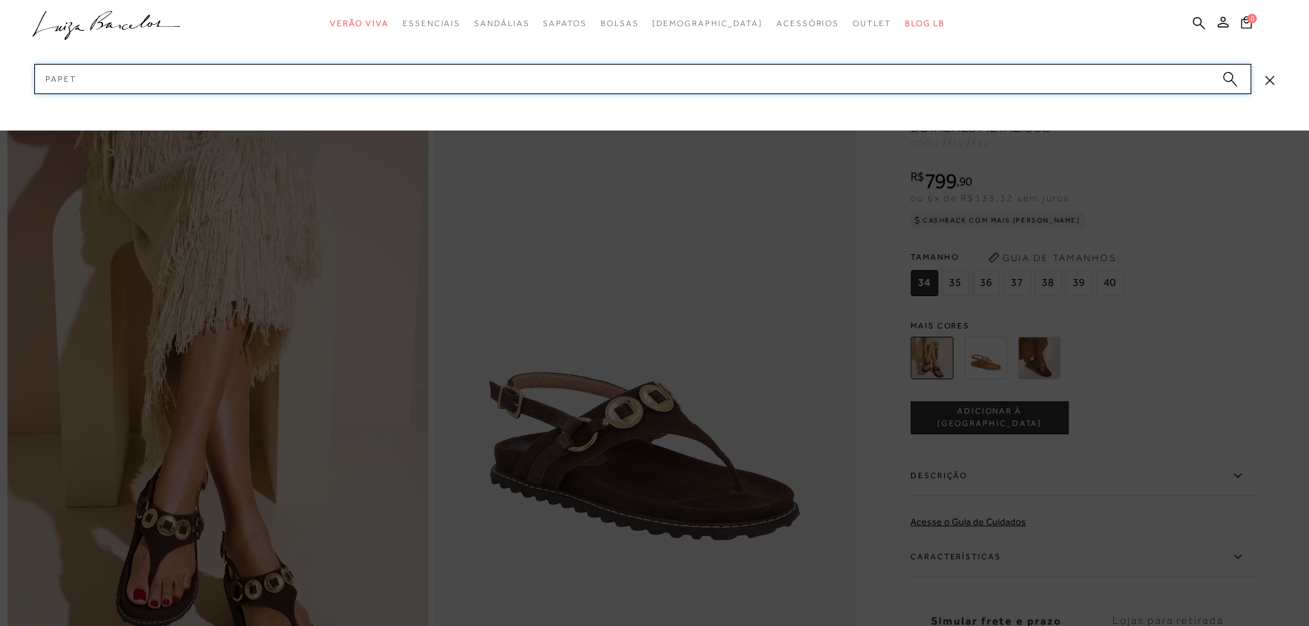
type input "papete"
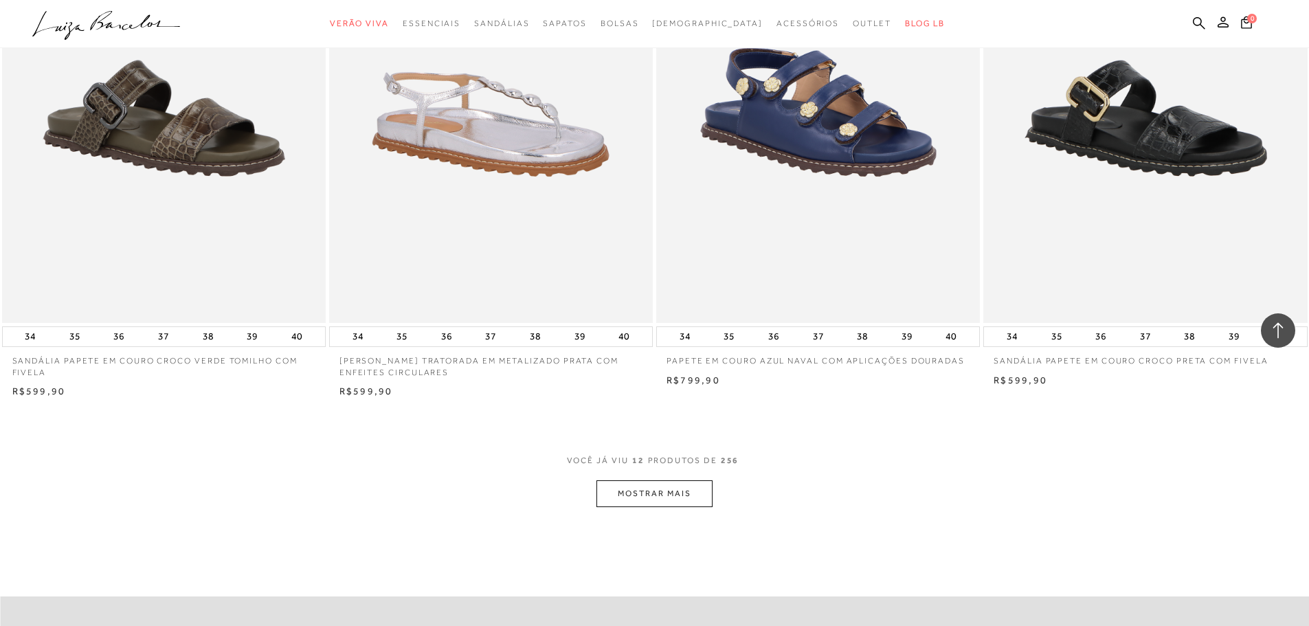
scroll to position [1650, 0]
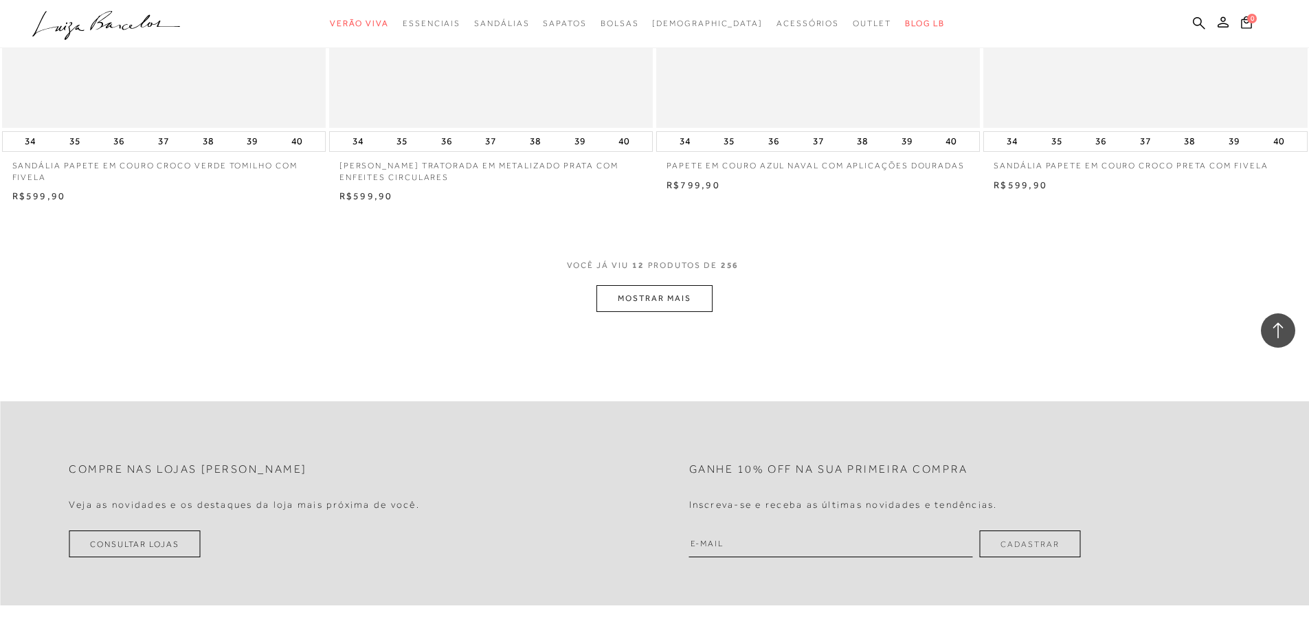
click at [654, 298] on button "MOSTRAR MAIS" at bounding box center [654, 298] width 115 height 27
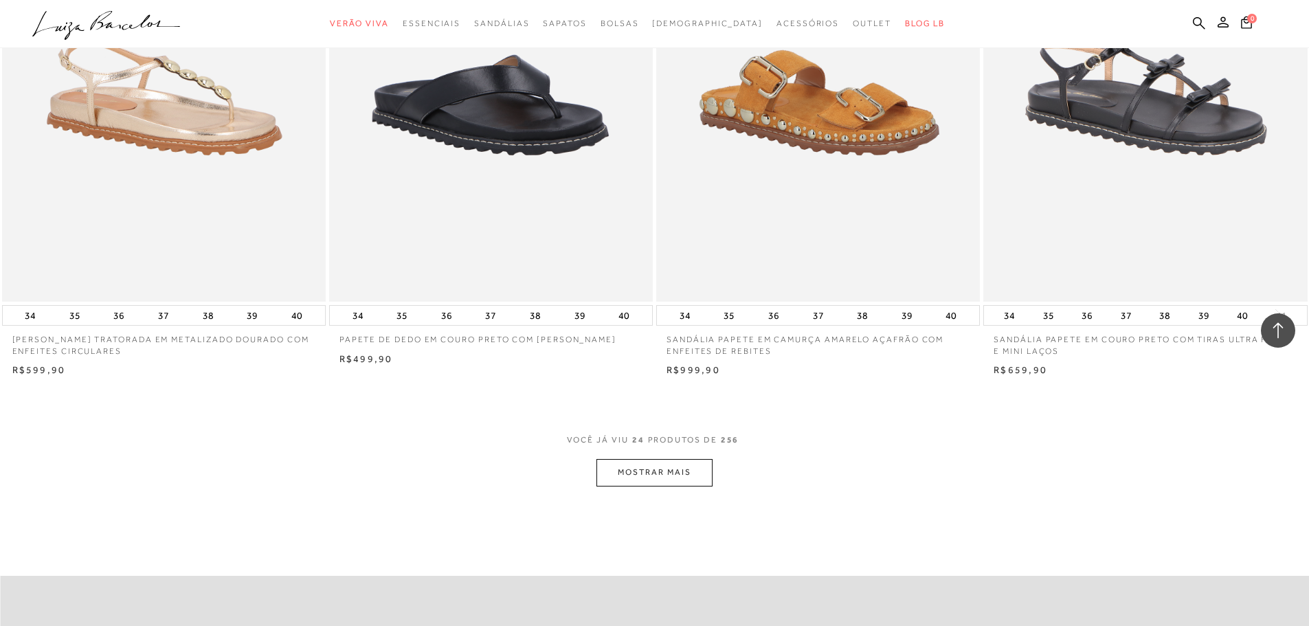
scroll to position [3299, 0]
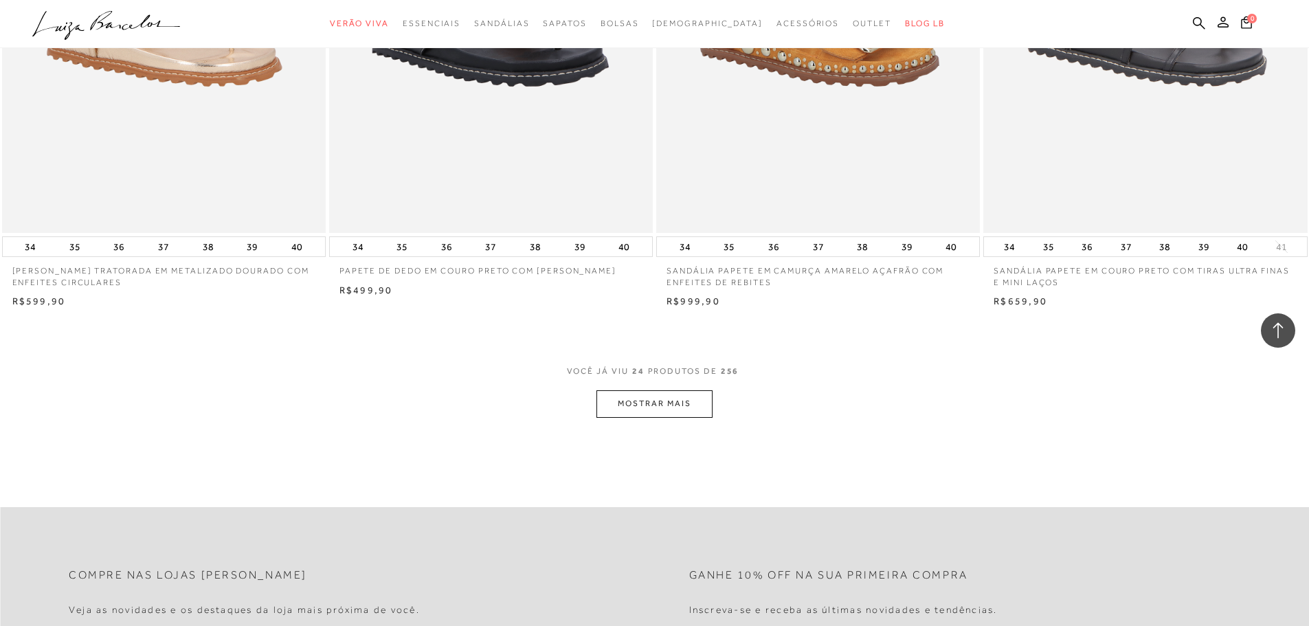
click at [670, 397] on button "MOSTRAR MAIS" at bounding box center [654, 403] width 115 height 27
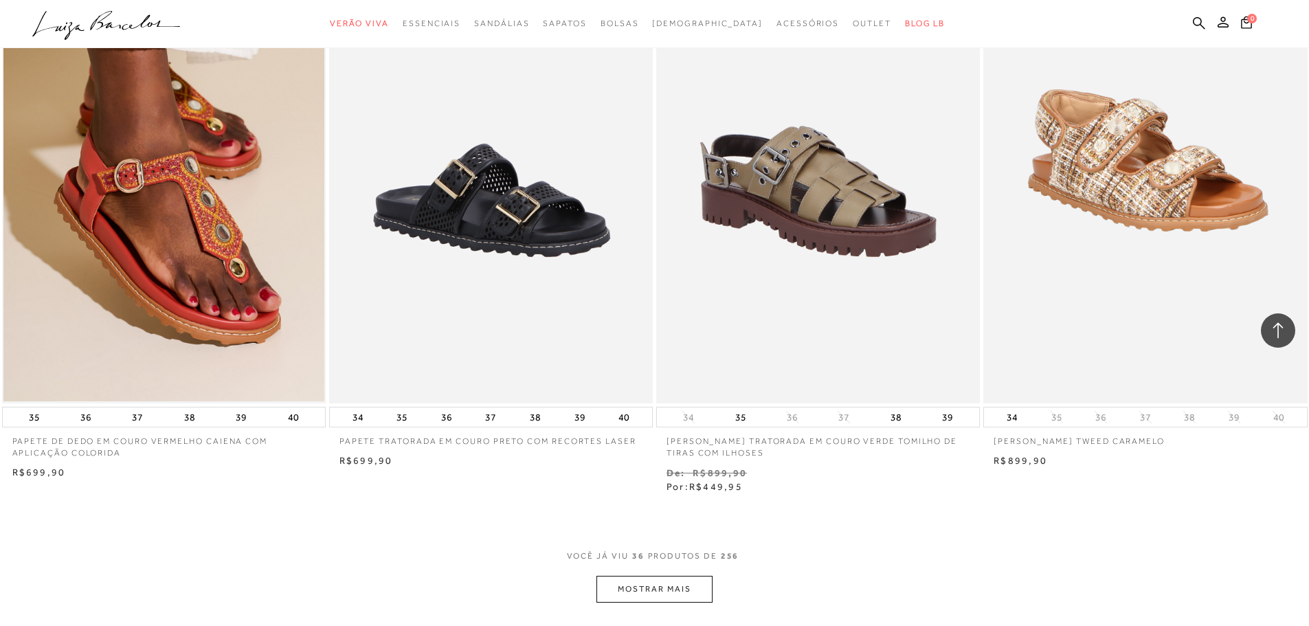
scroll to position [4949, 0]
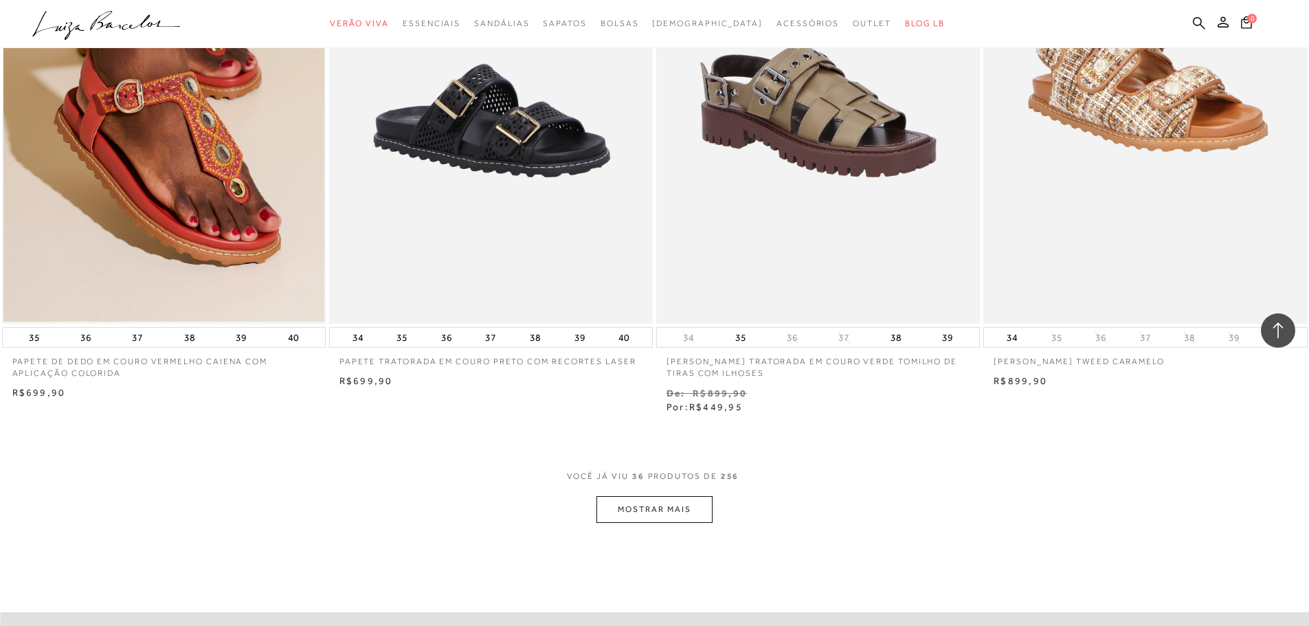
click at [653, 499] on button "MOSTRAR MAIS" at bounding box center [654, 509] width 115 height 27
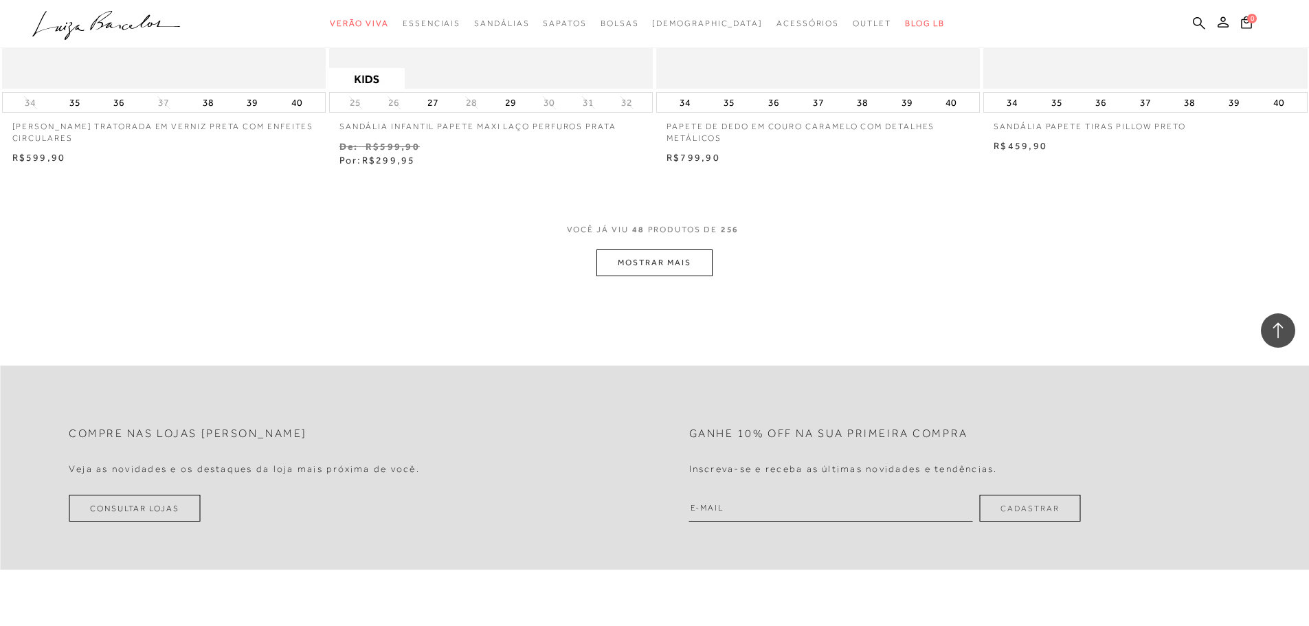
scroll to position [6942, 0]
click at [632, 252] on button "MOSTRAR MAIS" at bounding box center [654, 262] width 115 height 27
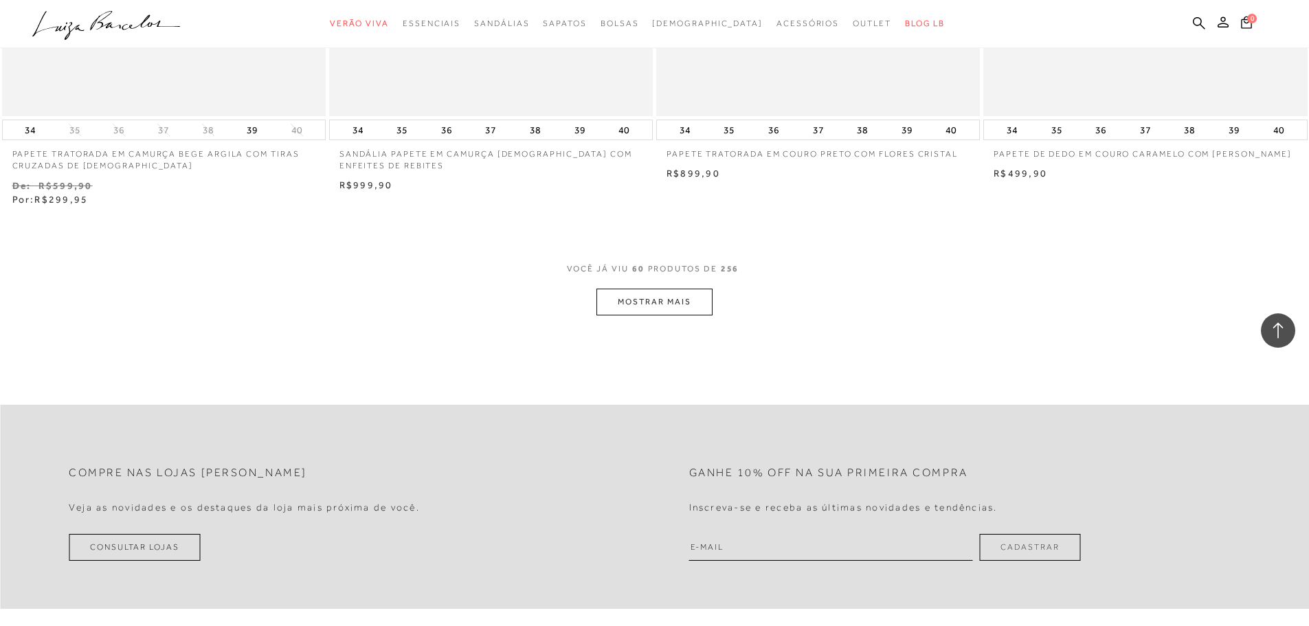
scroll to position [8661, 0]
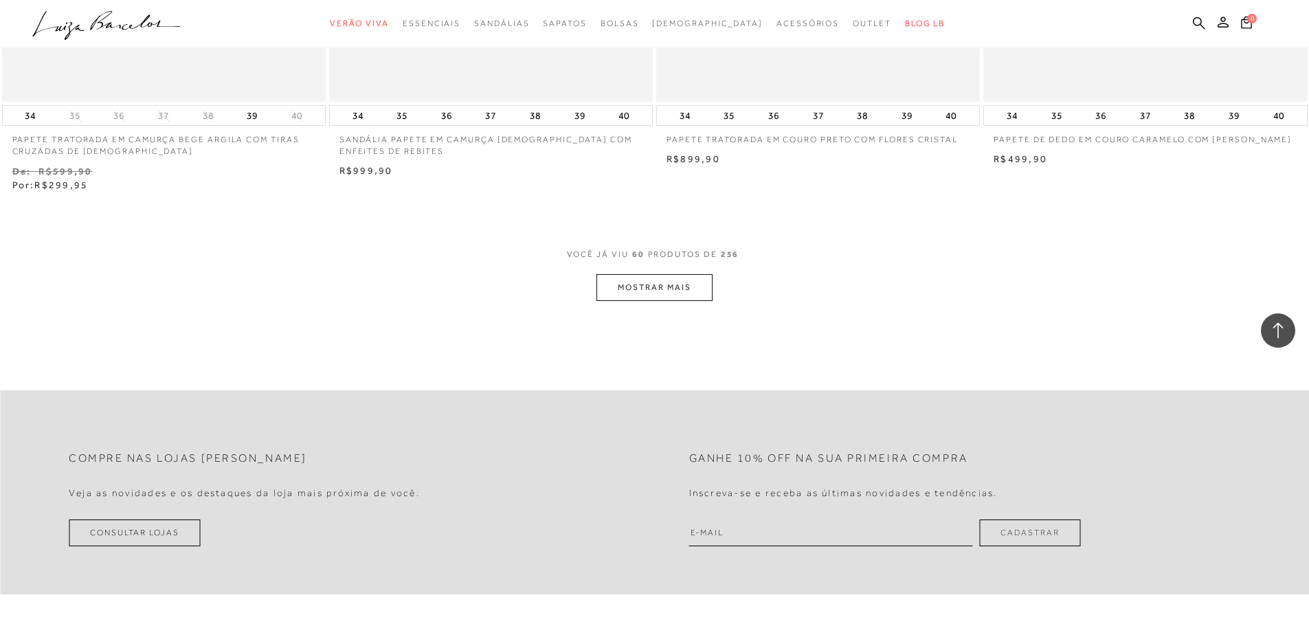
click at [658, 278] on button "MOSTRAR MAIS" at bounding box center [654, 287] width 115 height 27
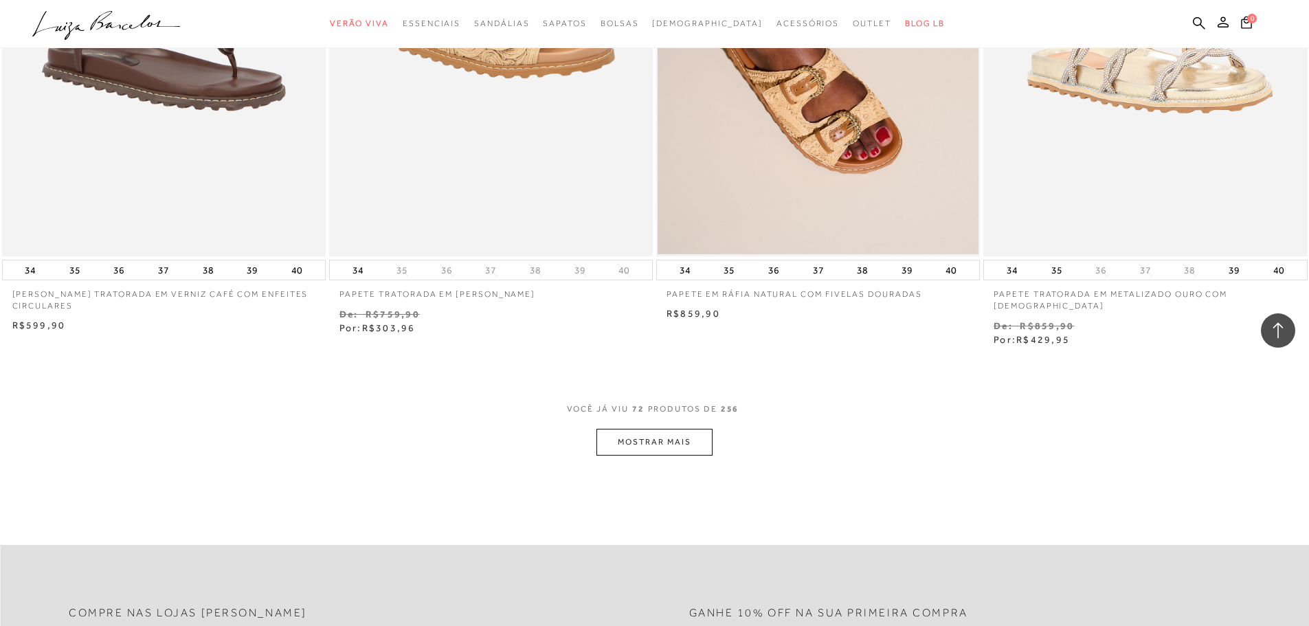
scroll to position [10448, 0]
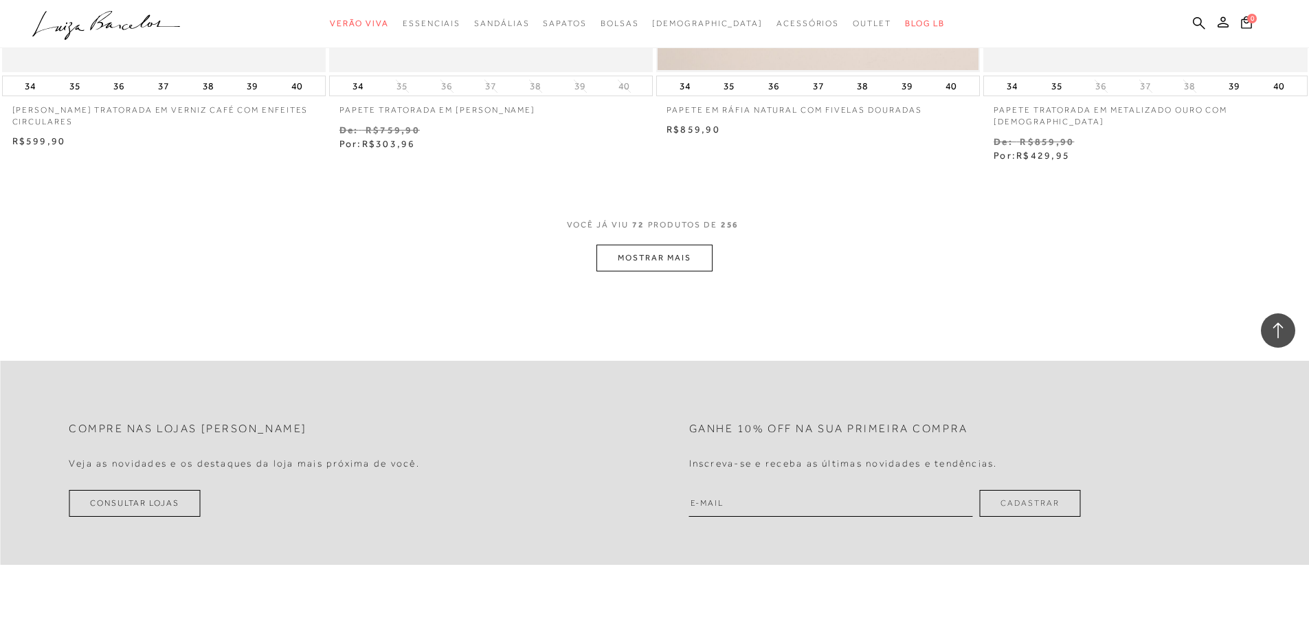
click at [652, 246] on button "MOSTRAR MAIS" at bounding box center [654, 258] width 115 height 27
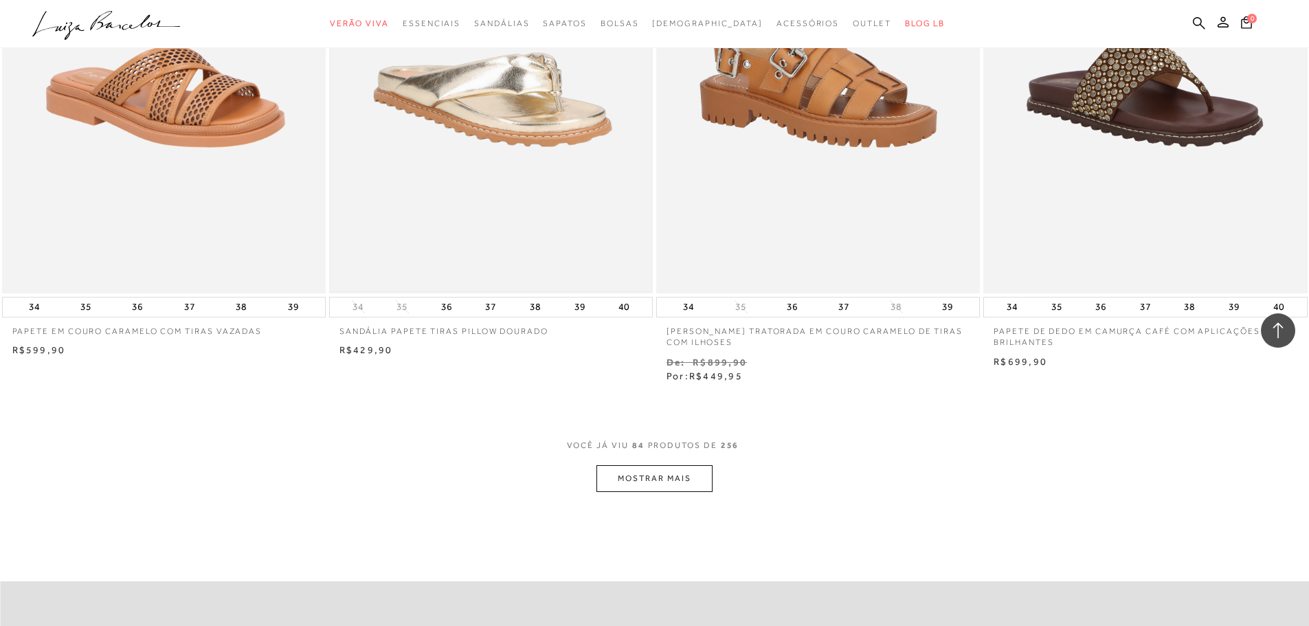
scroll to position [12166, 0]
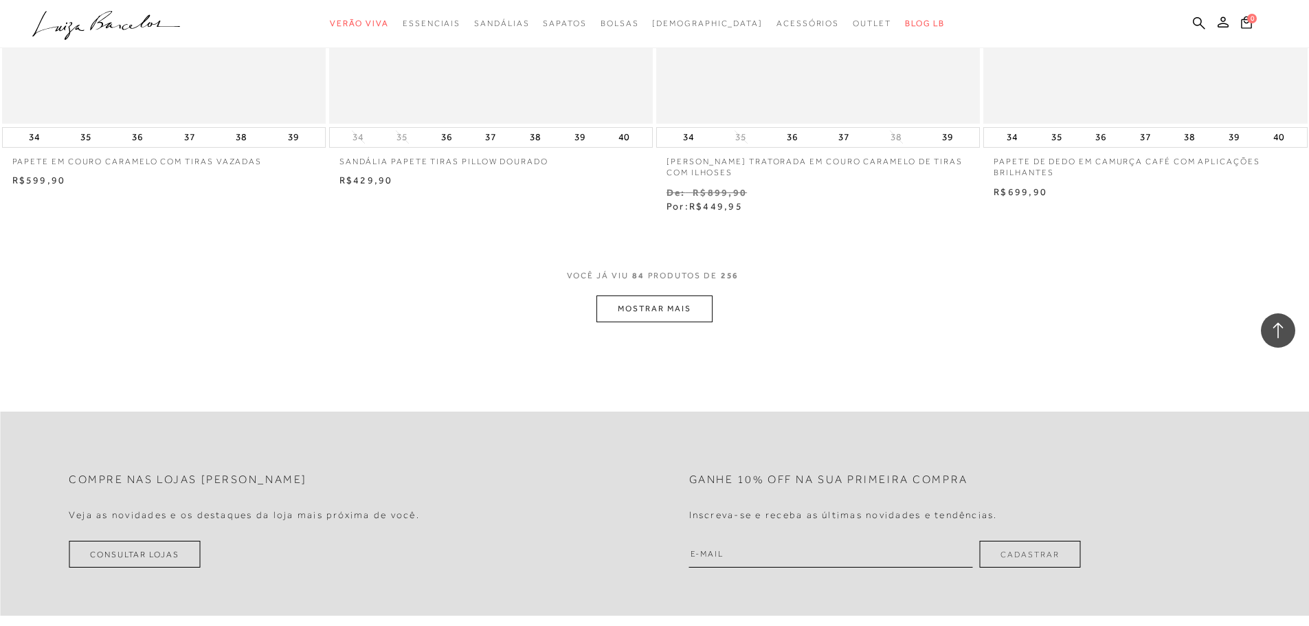
click at [643, 299] on button "MOSTRAR MAIS" at bounding box center [654, 309] width 115 height 27
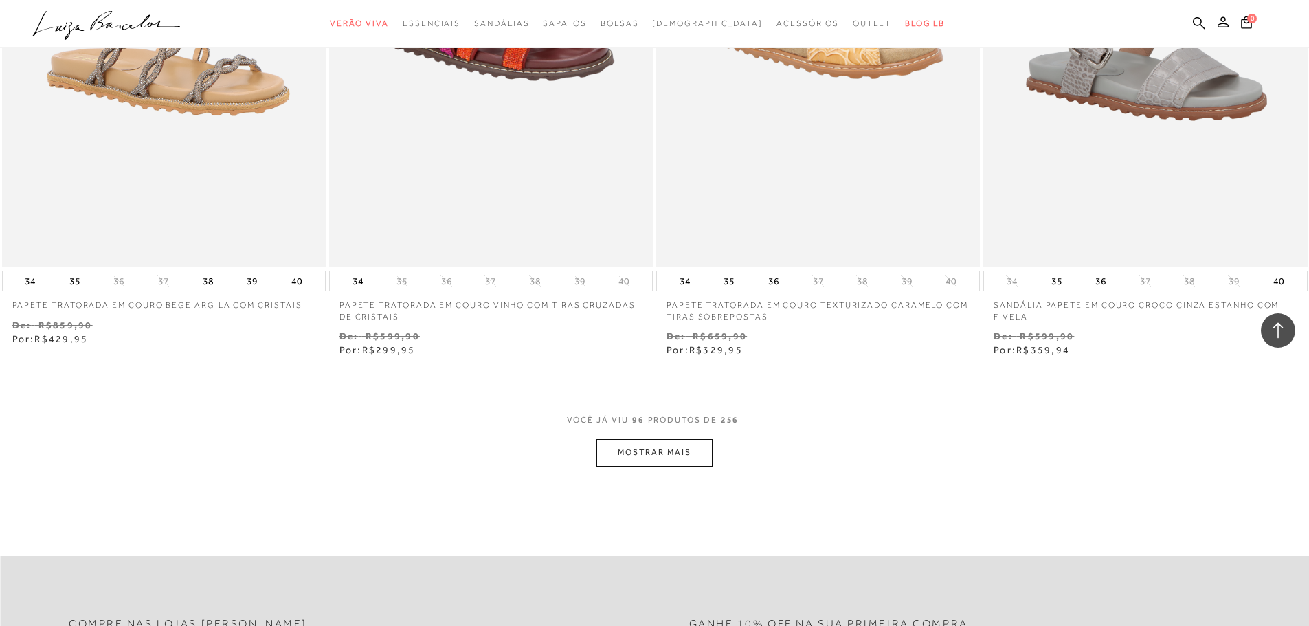
scroll to position [13953, 0]
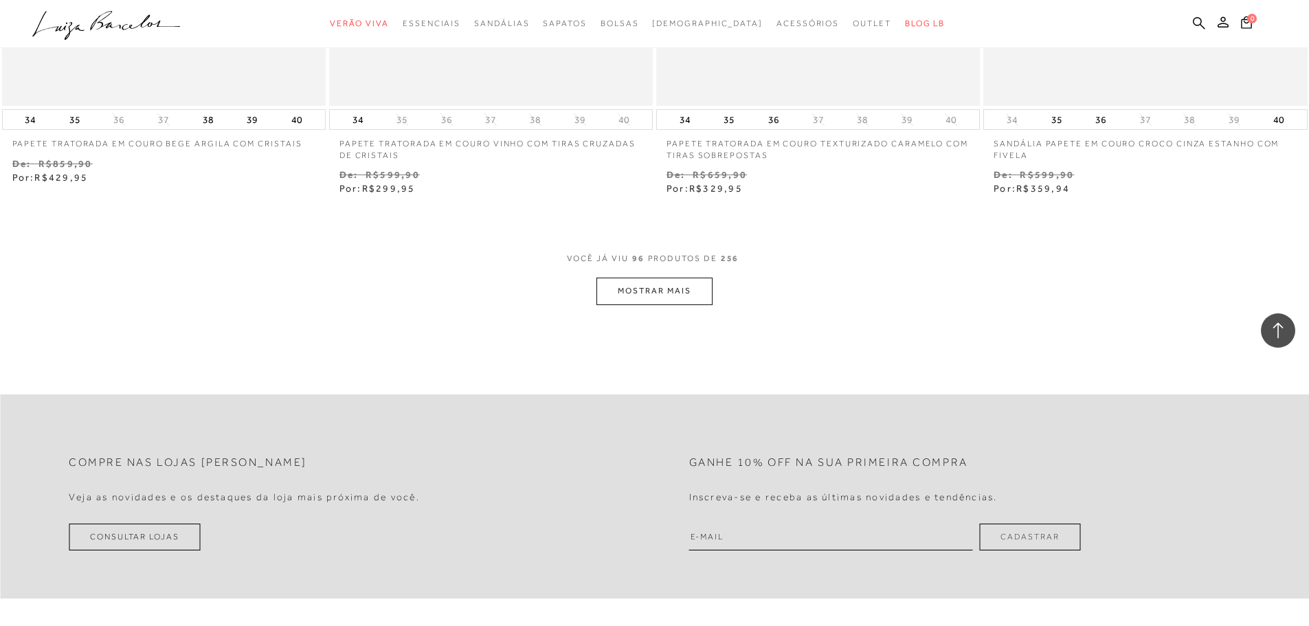
click at [674, 278] on button "MOSTRAR MAIS" at bounding box center [654, 291] width 115 height 27
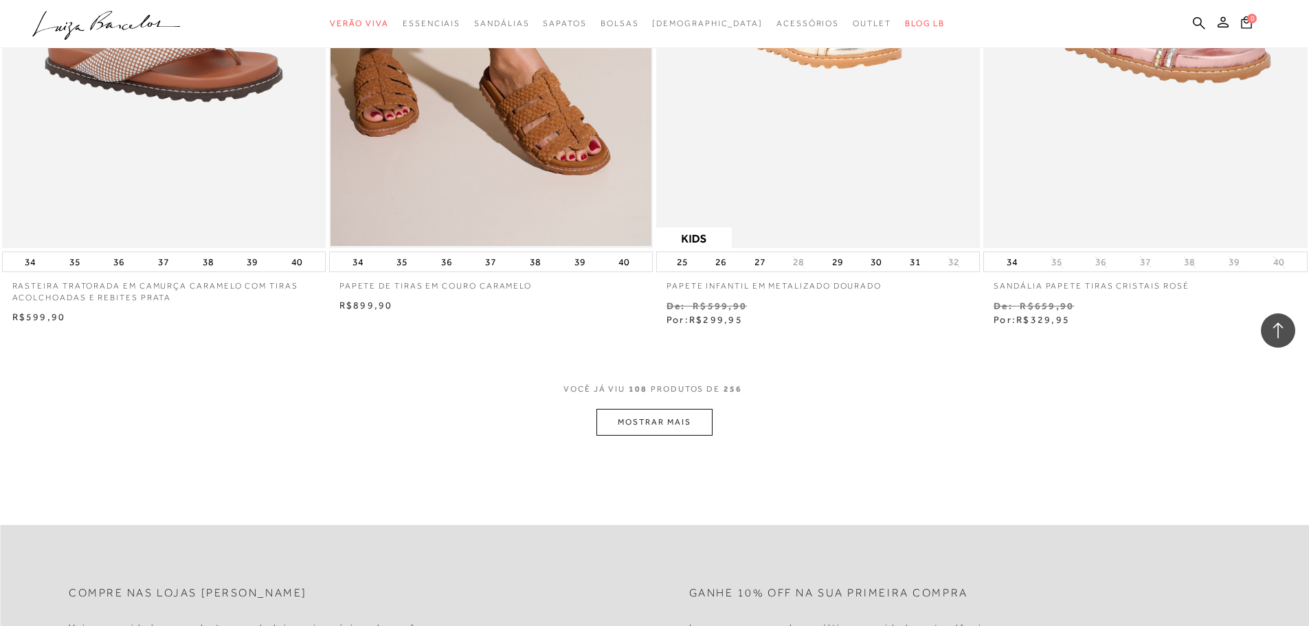
scroll to position [15672, 0]
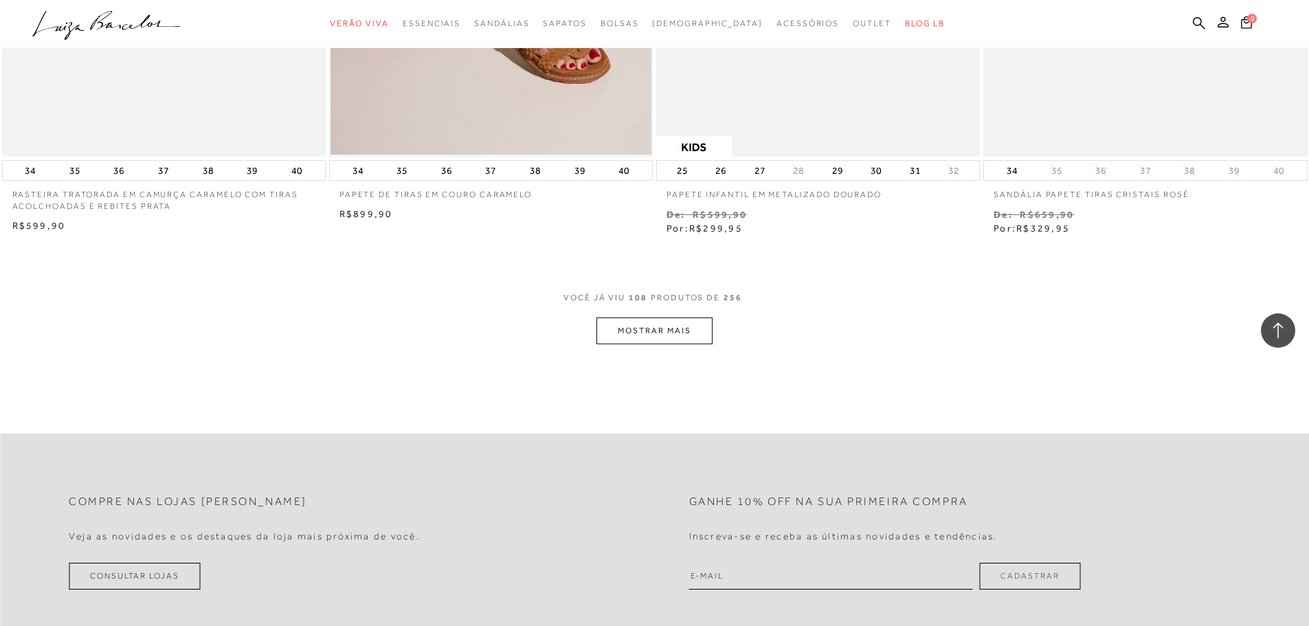
click at [664, 318] on button "MOSTRAR MAIS" at bounding box center [654, 331] width 115 height 27
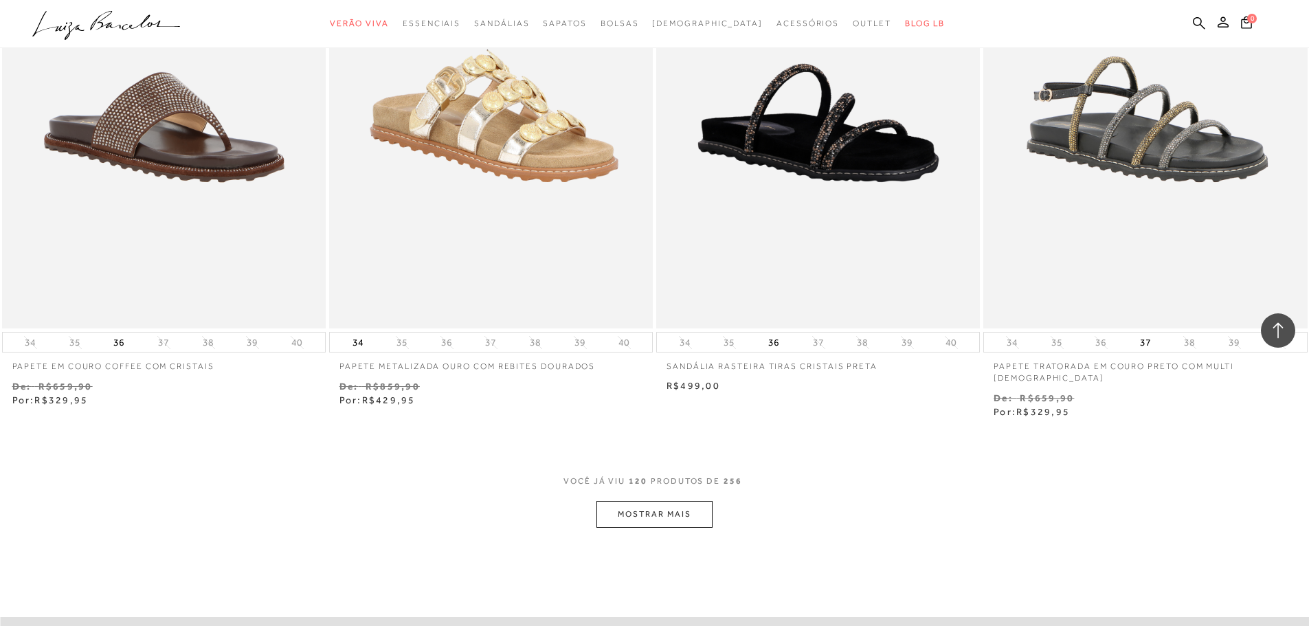
scroll to position [17390, 0]
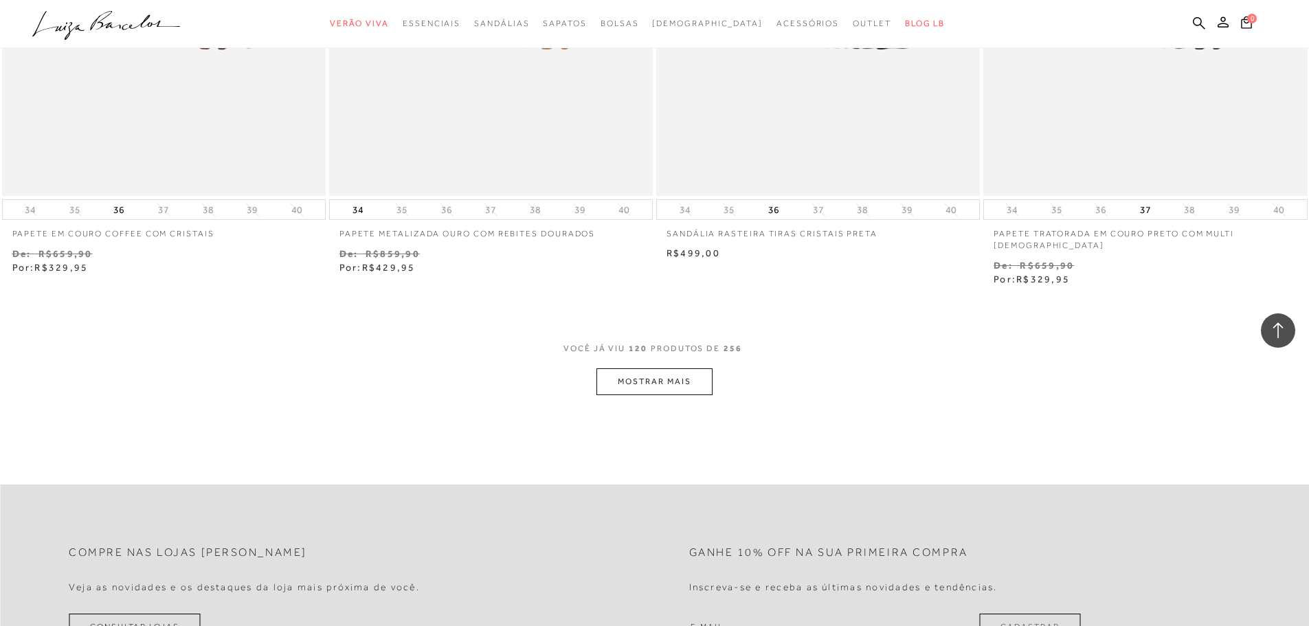
click at [645, 368] on button "MOSTRAR MAIS" at bounding box center [654, 381] width 115 height 27
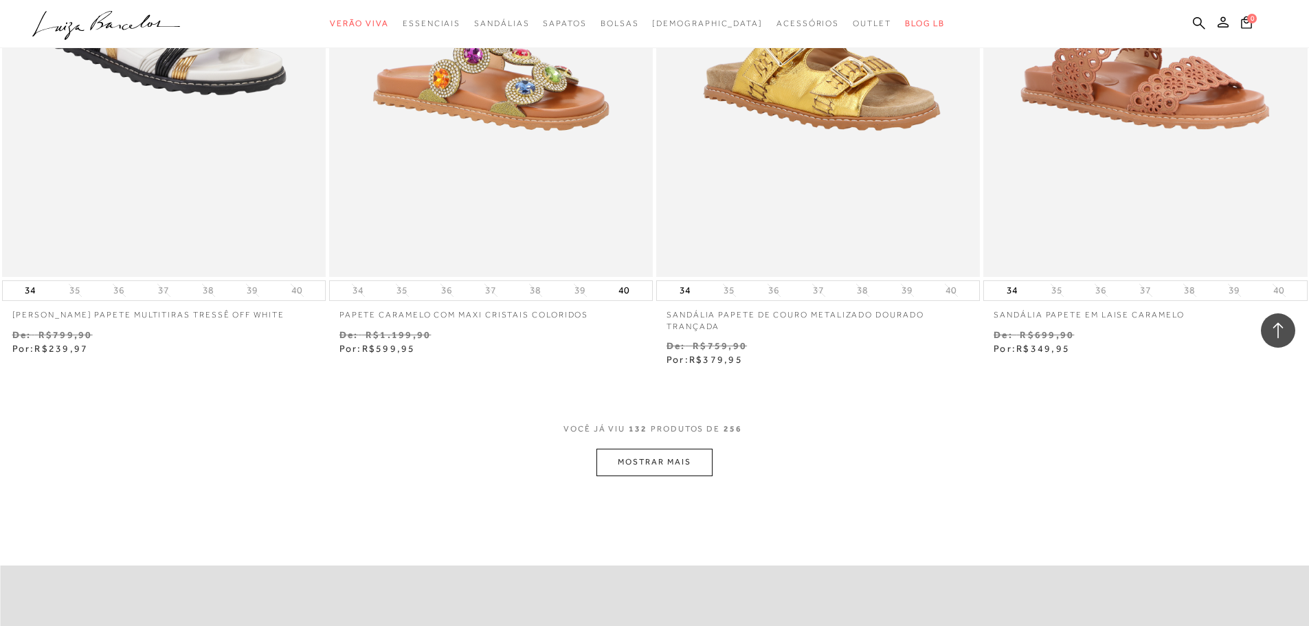
scroll to position [19177, 0]
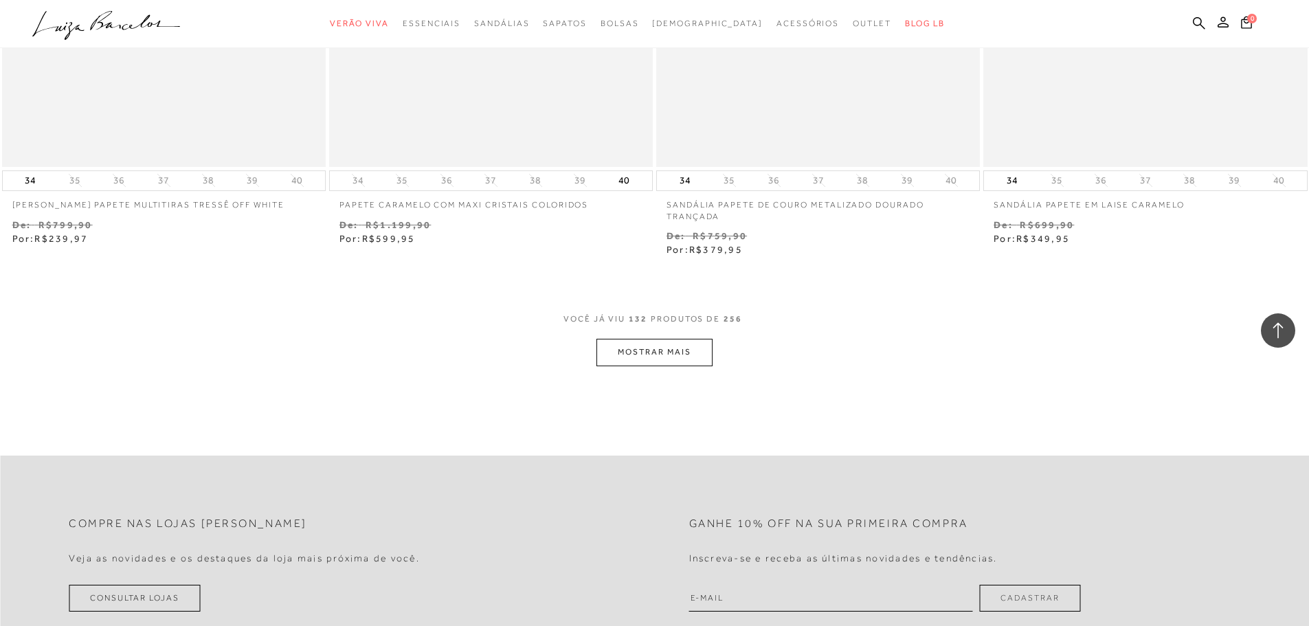
click at [654, 339] on button "MOSTRAR MAIS" at bounding box center [654, 352] width 115 height 27
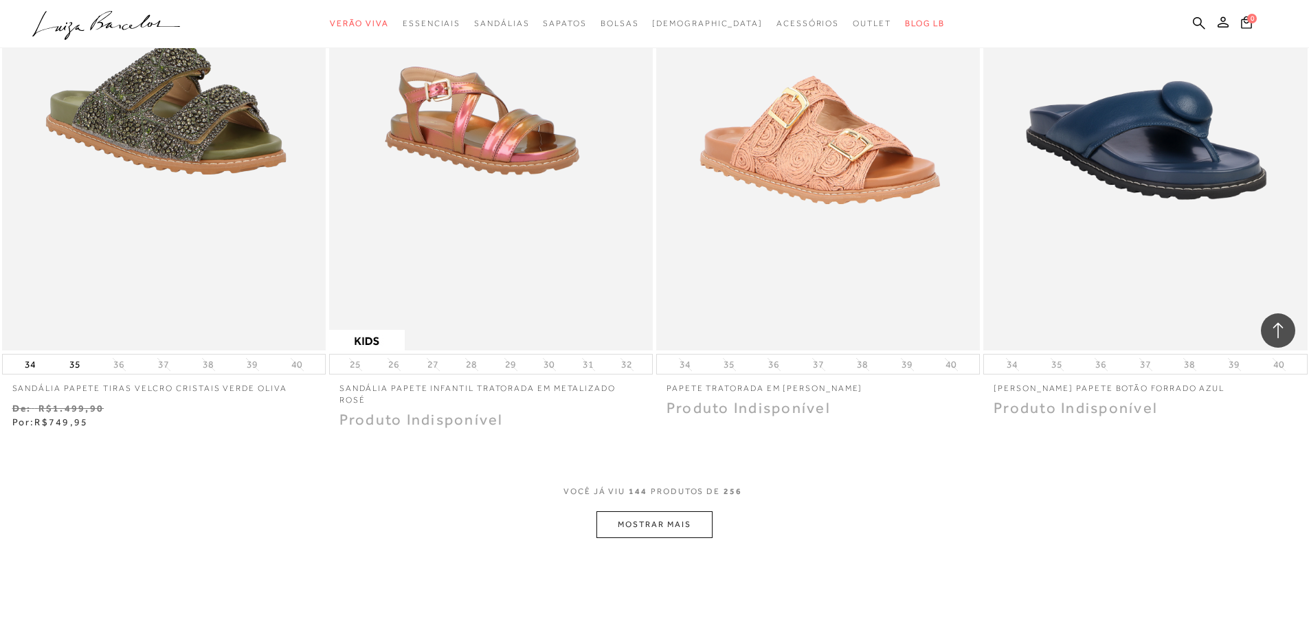
scroll to position [20758, 0]
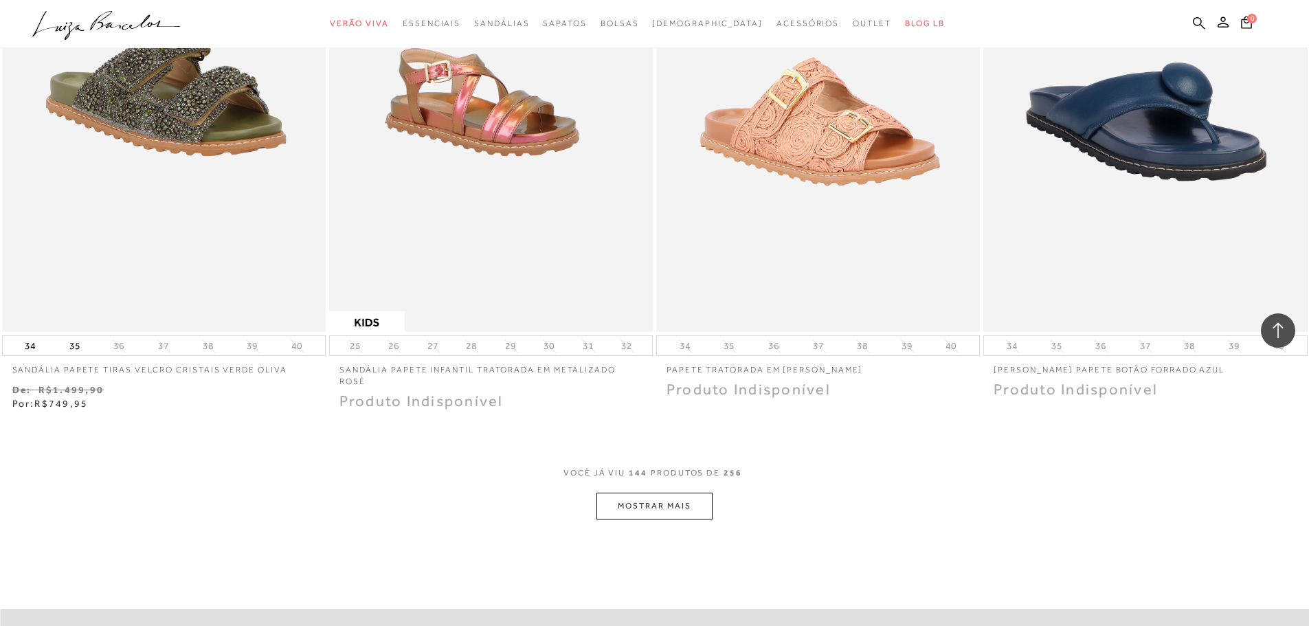
click at [642, 493] on button "MOSTRAR MAIS" at bounding box center [654, 506] width 115 height 27
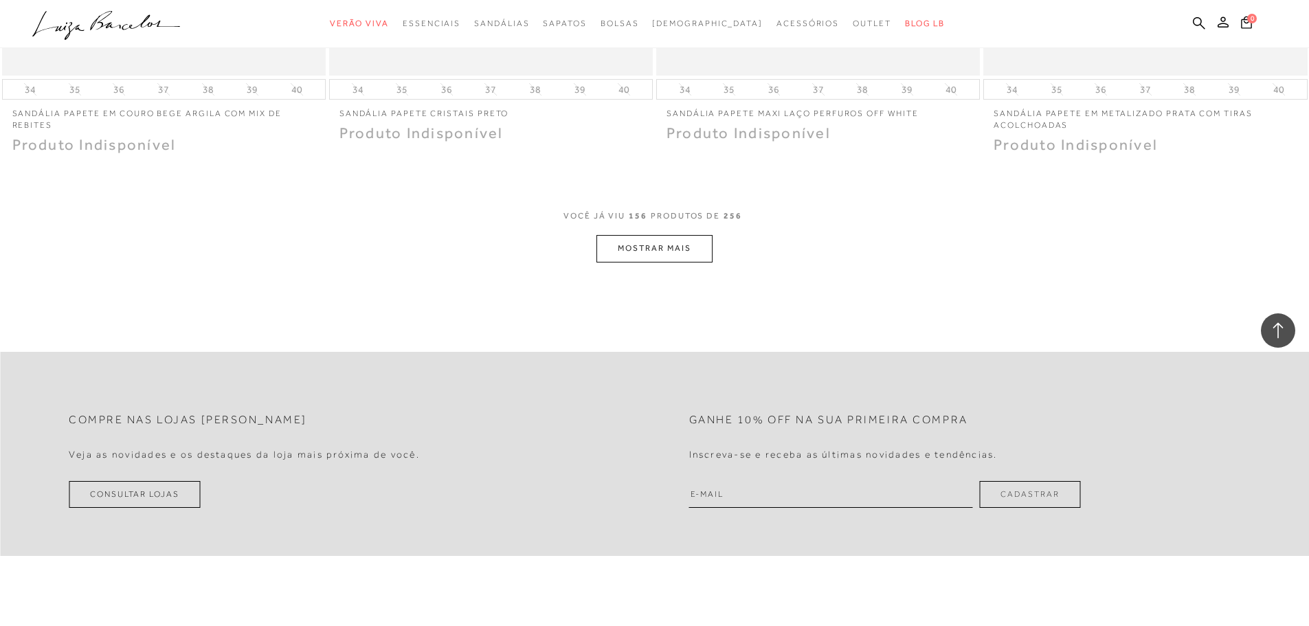
scroll to position [22752, 0]
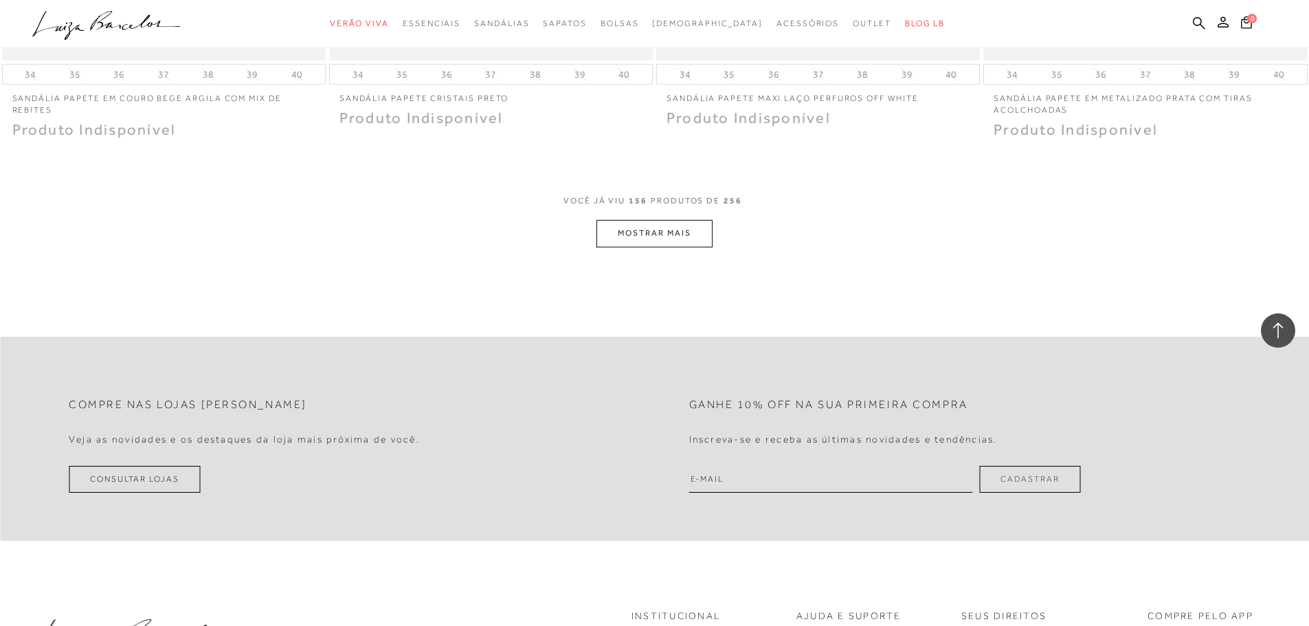
click at [658, 220] on button "MOSTRAR MAIS" at bounding box center [654, 233] width 115 height 27
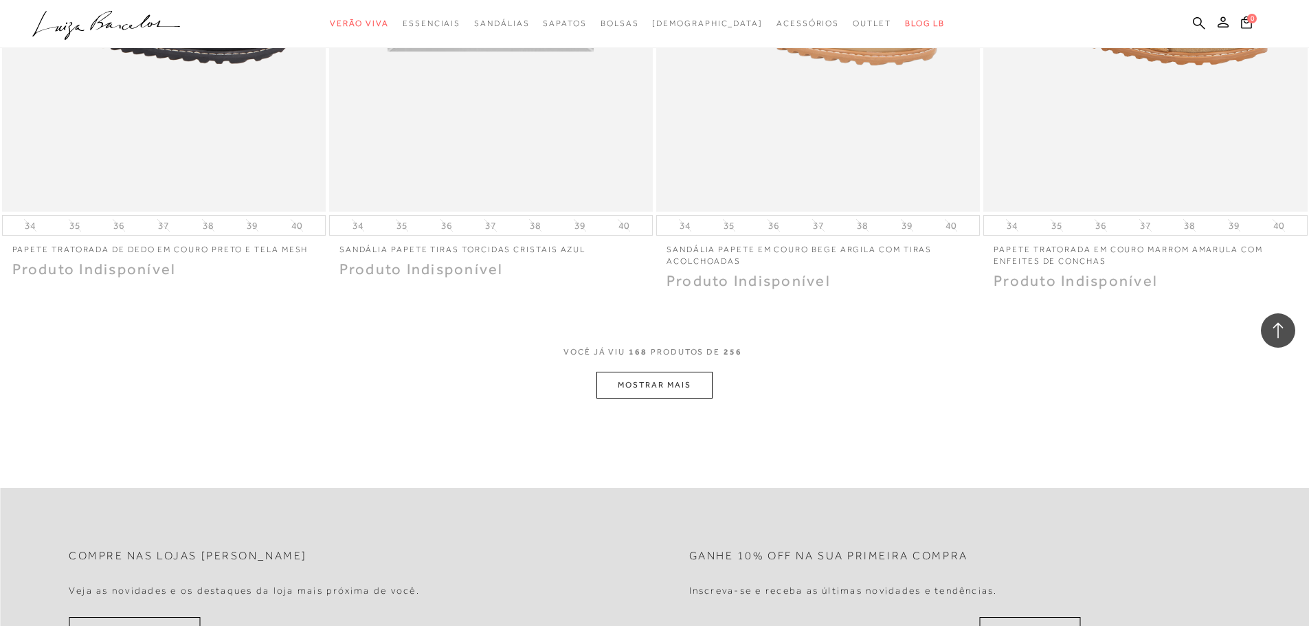
scroll to position [24539, 0]
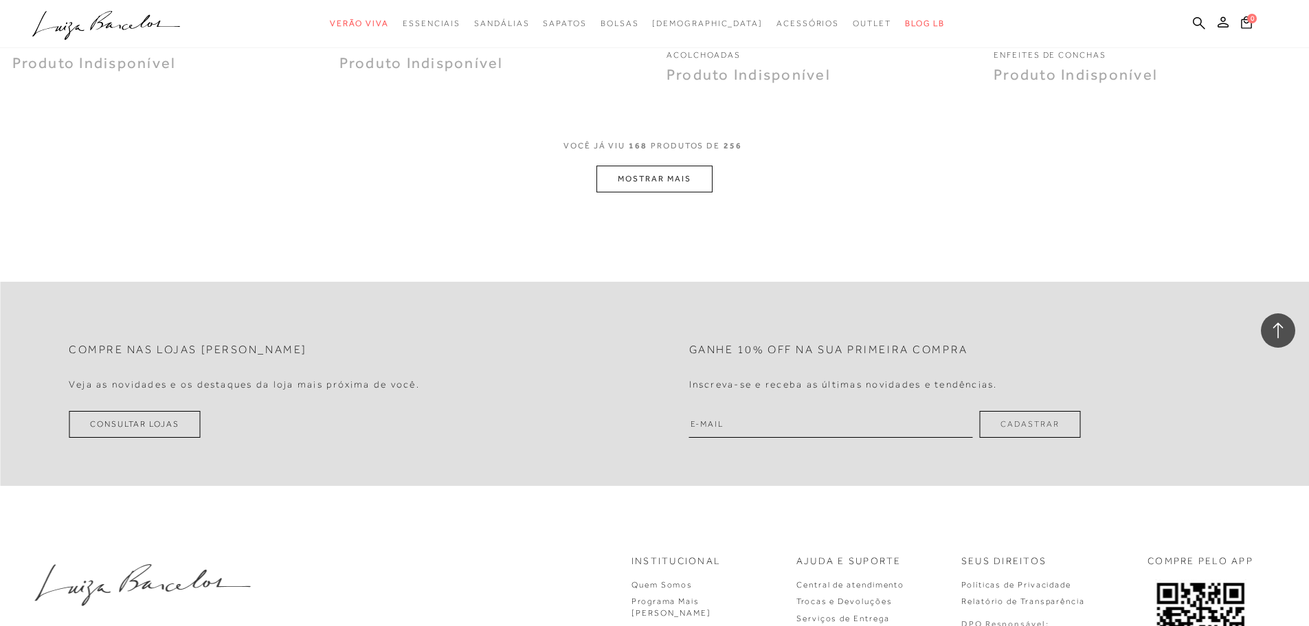
click at [667, 166] on button "MOSTRAR MAIS" at bounding box center [654, 179] width 115 height 27
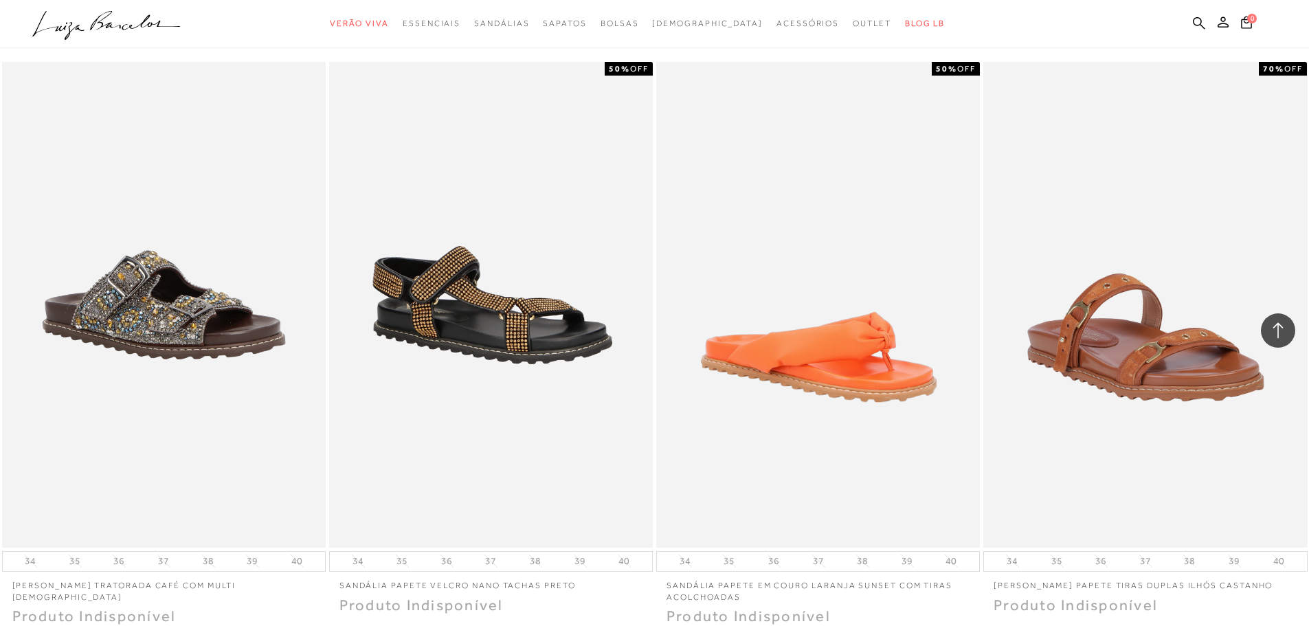
scroll to position [25845, 0]
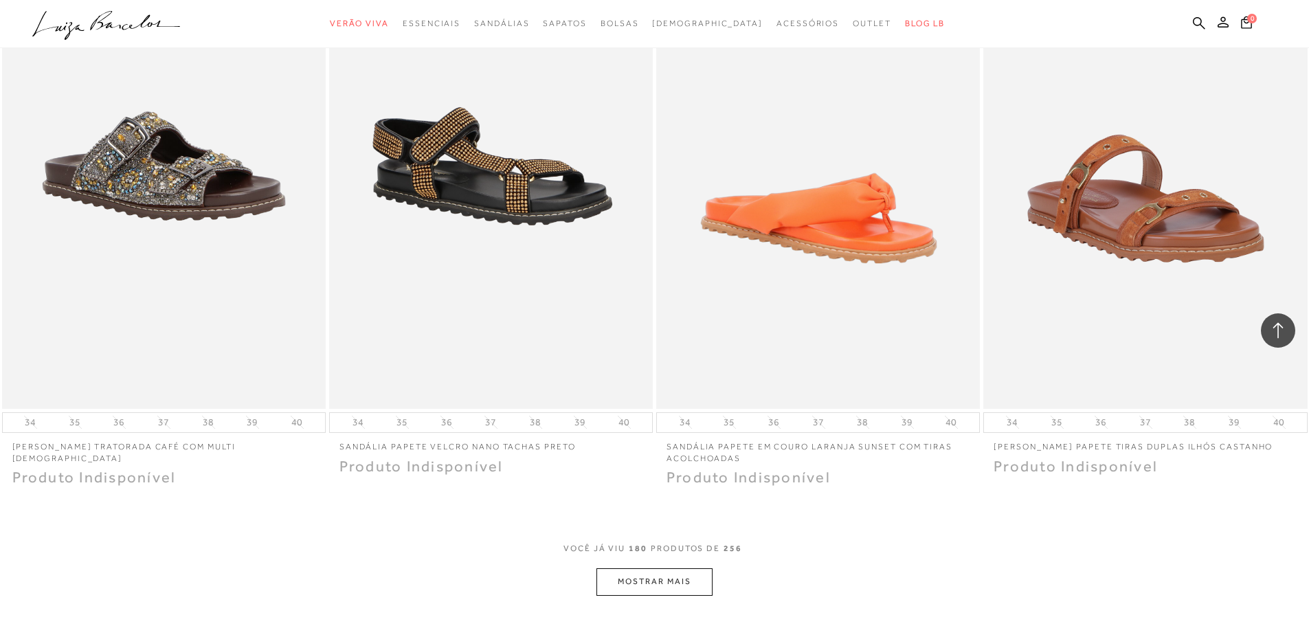
click at [631, 568] on button "MOSTRAR MAIS" at bounding box center [654, 581] width 115 height 27
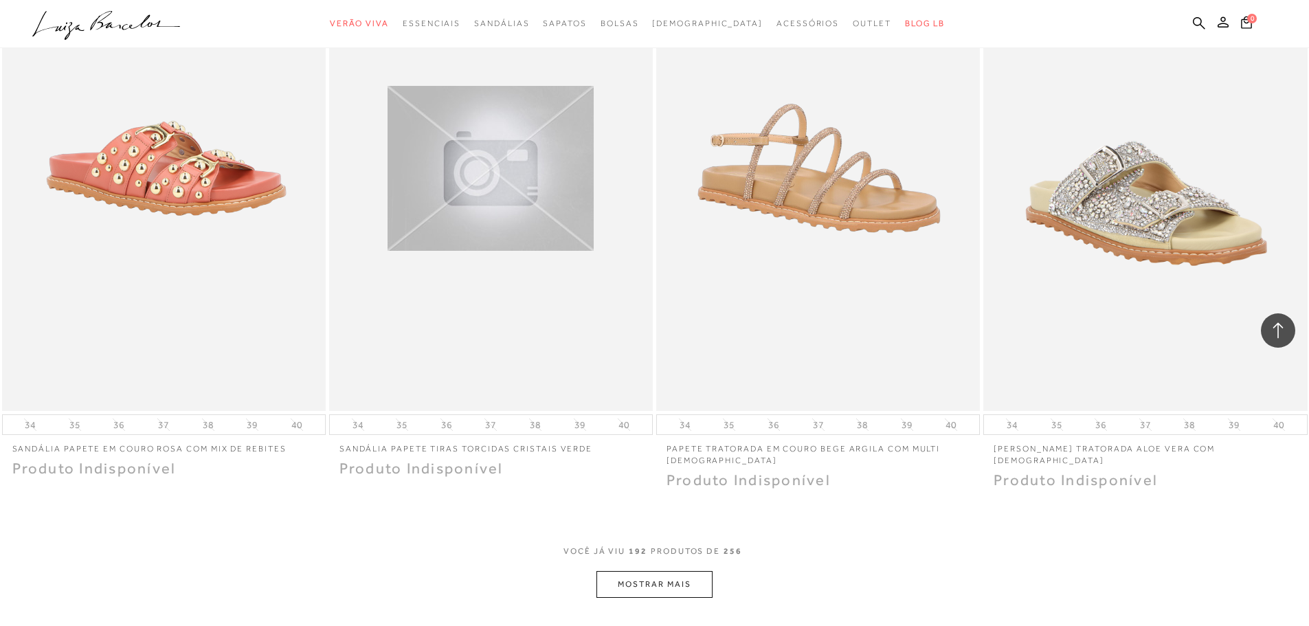
scroll to position [27632, 0]
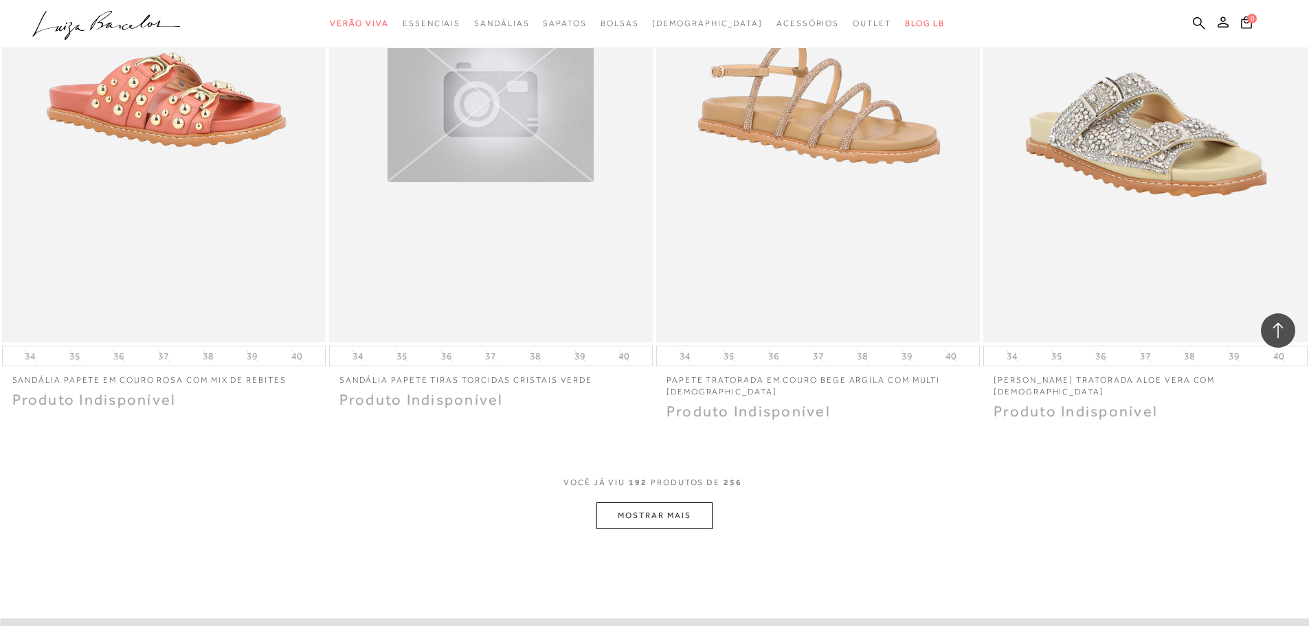
click at [636, 502] on button "MOSTRAR MAIS" at bounding box center [654, 515] width 115 height 27
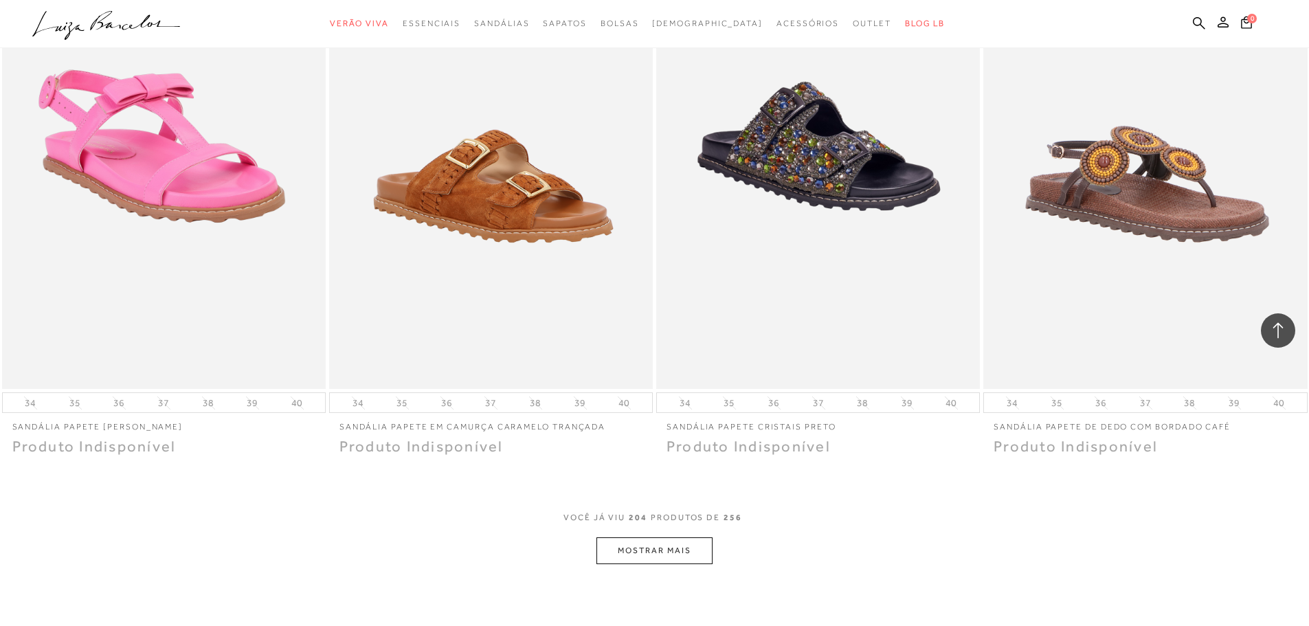
scroll to position [29488, 0]
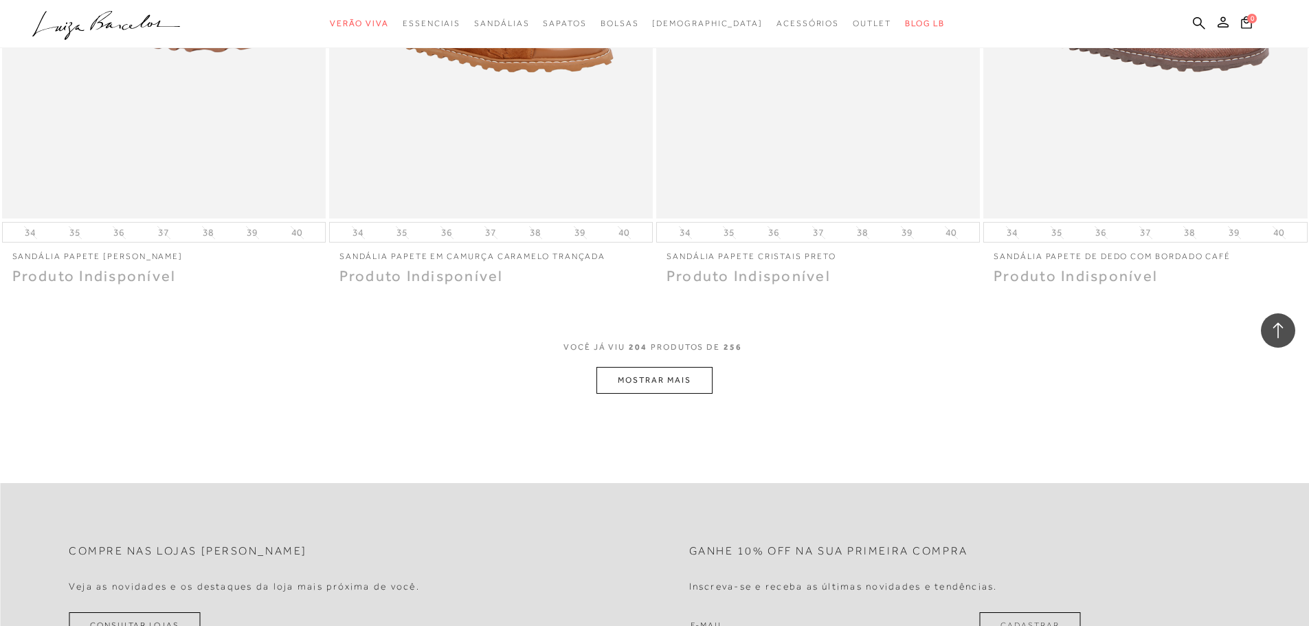
click at [646, 367] on button "MOSTRAR MAIS" at bounding box center [654, 380] width 115 height 27
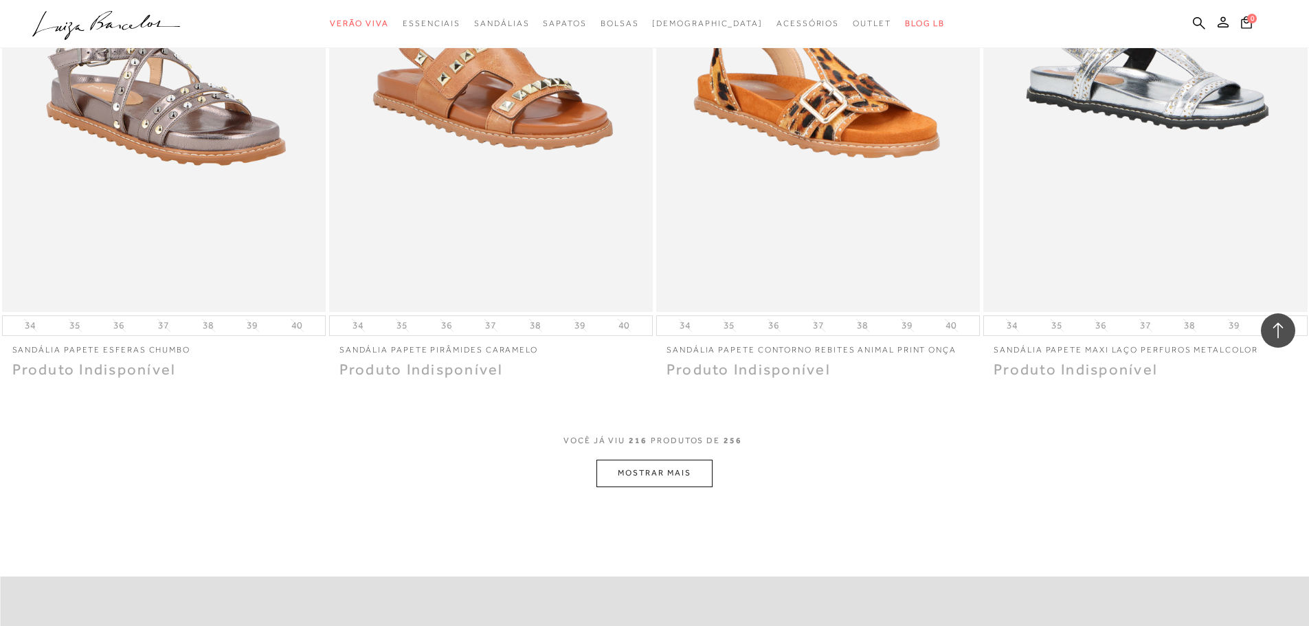
scroll to position [31275, 0]
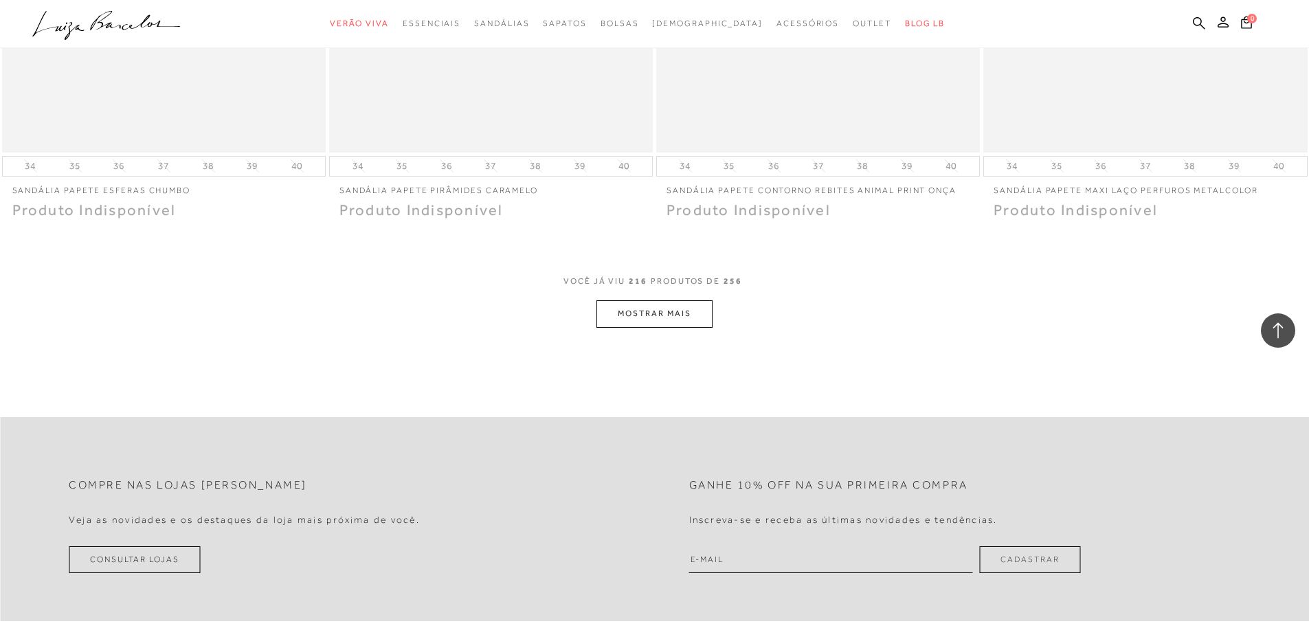
click at [648, 300] on button "MOSTRAR MAIS" at bounding box center [654, 313] width 115 height 27
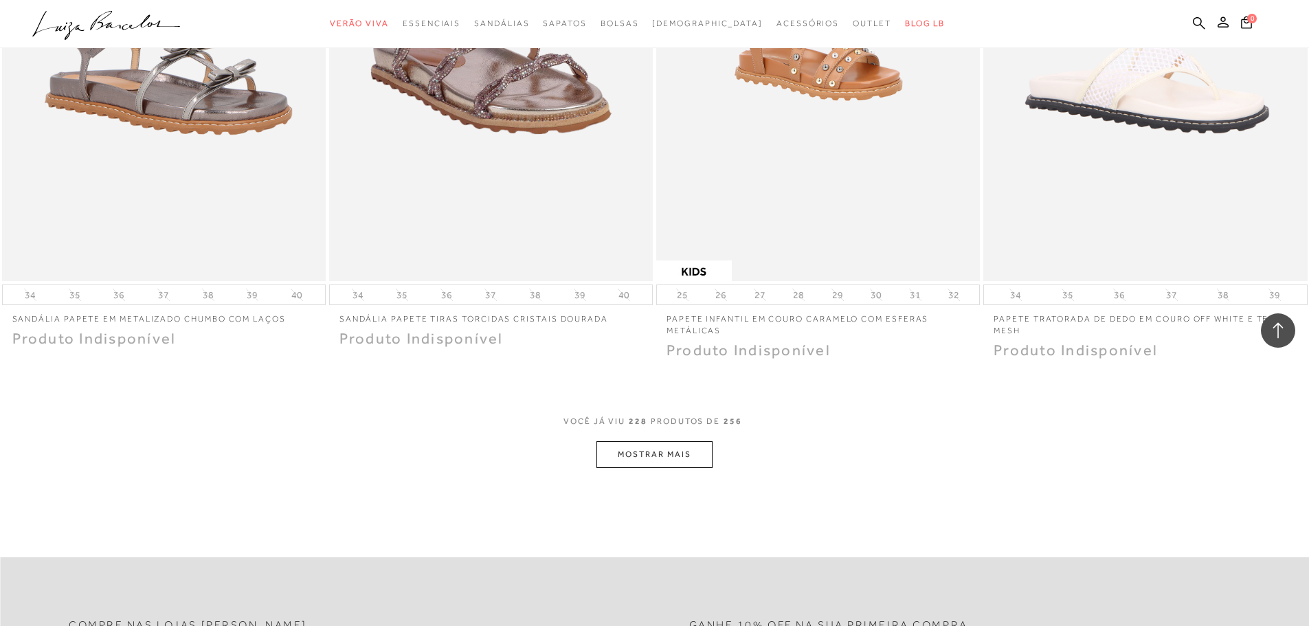
scroll to position [32993, 0]
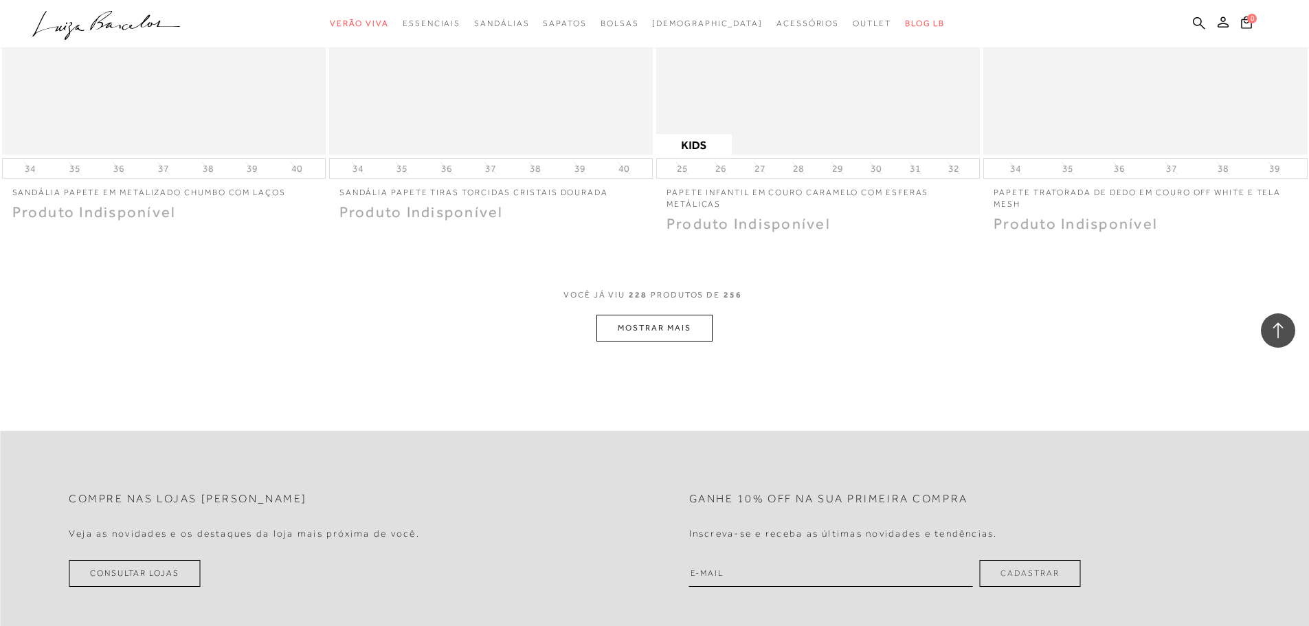
click at [629, 315] on button "MOSTRAR MAIS" at bounding box center [654, 328] width 115 height 27
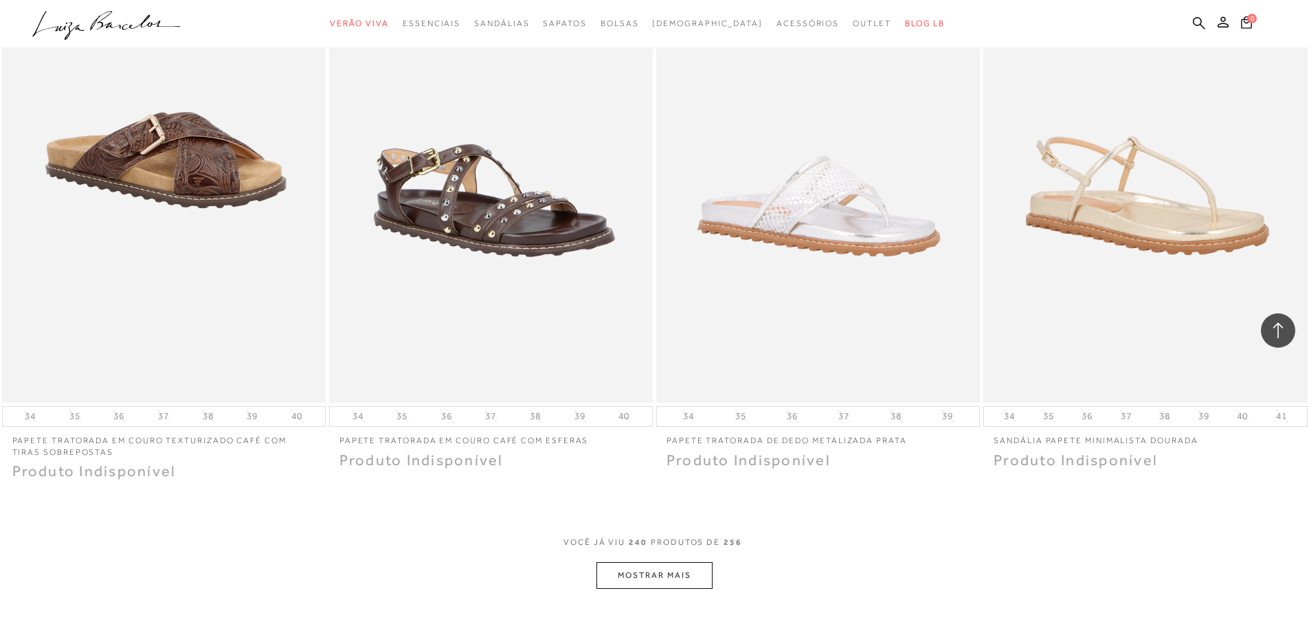
scroll to position [34574, 0]
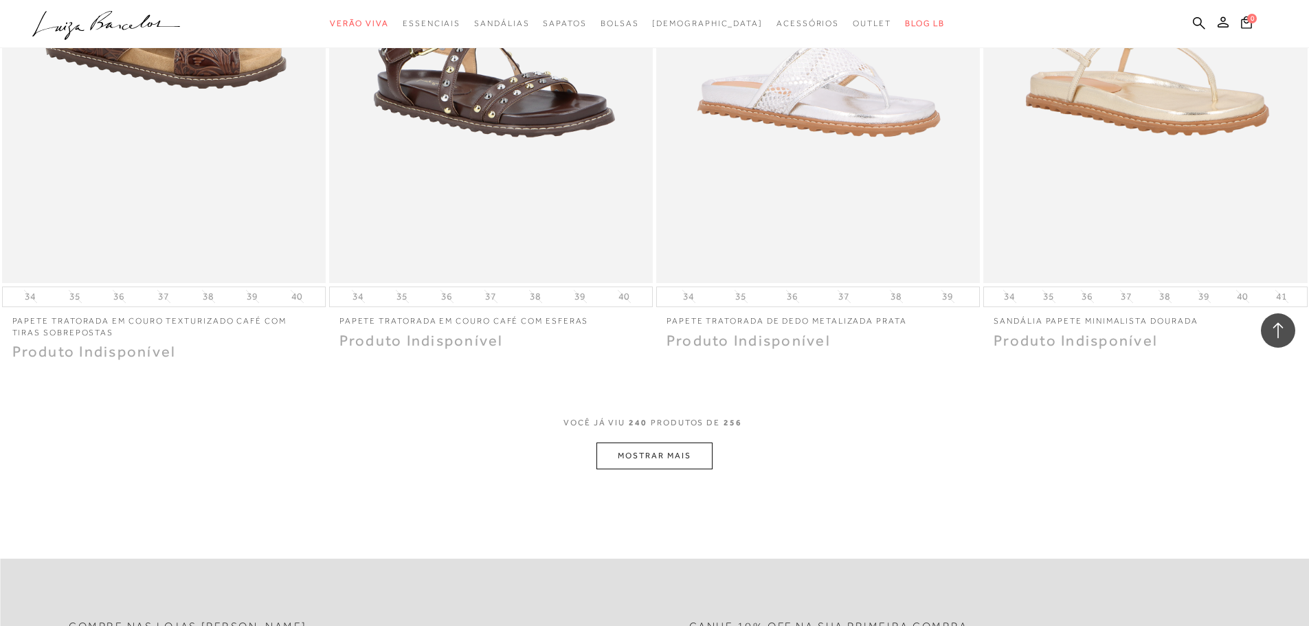
click at [656, 443] on button "MOSTRAR MAIS" at bounding box center [654, 456] width 115 height 27
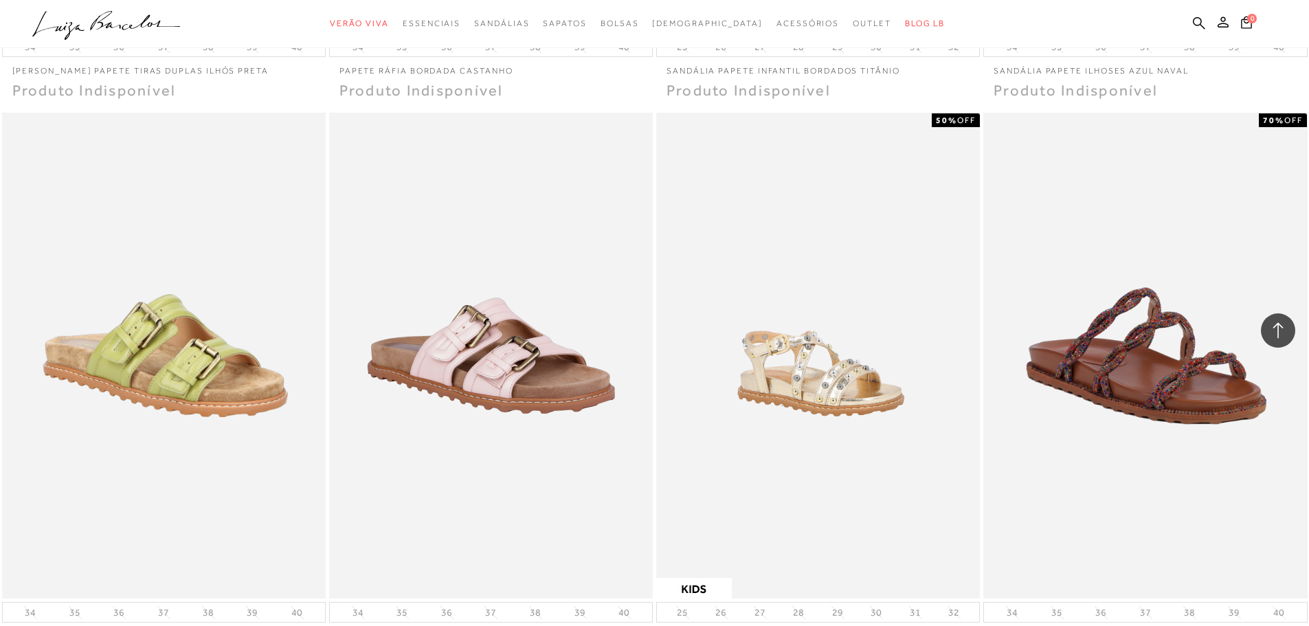
scroll to position [36293, 0]
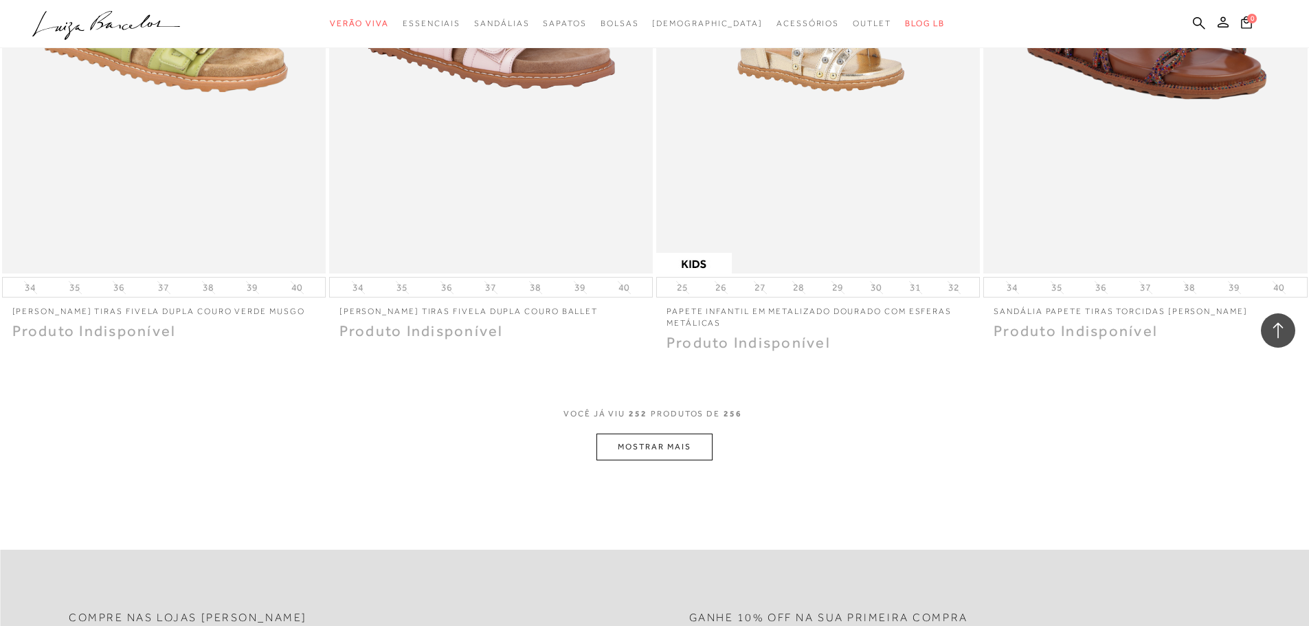
click at [654, 434] on button "MOSTRAR MAIS" at bounding box center [654, 447] width 115 height 27
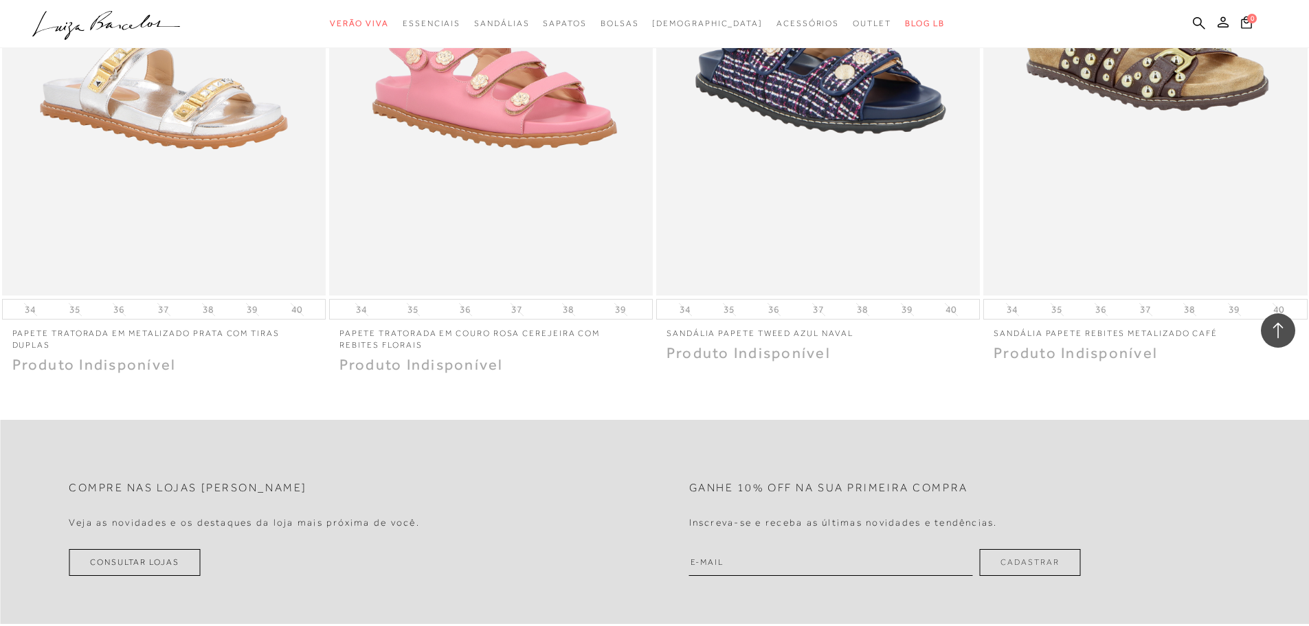
scroll to position [36843, 0]
